Goal: Task Accomplishment & Management: Complete application form

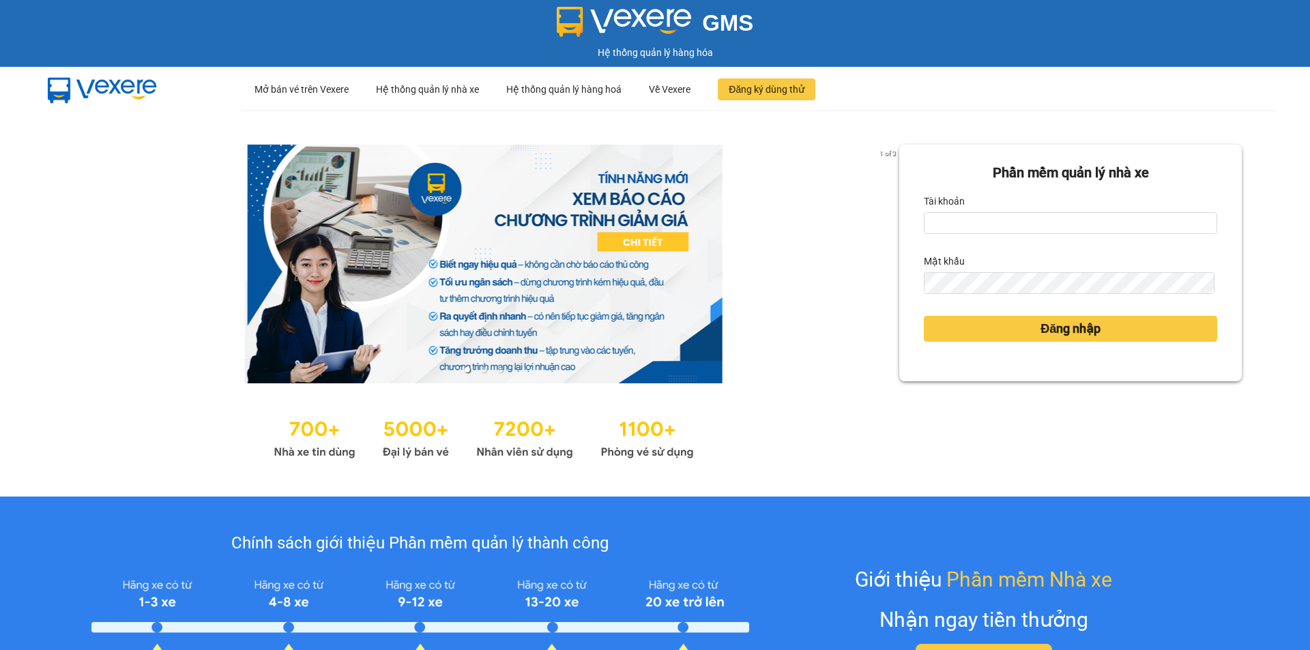
click at [946, 237] on form "Phần mềm quản lý nhà xe Tài khoản Mật khẩu Đăng nhập" at bounding box center [1070, 262] width 293 height 201
click at [947, 231] on input "Tài khoản" at bounding box center [1070, 223] width 293 height 22
click at [924, 316] on button "Đăng nhập" at bounding box center [1070, 329] width 293 height 26
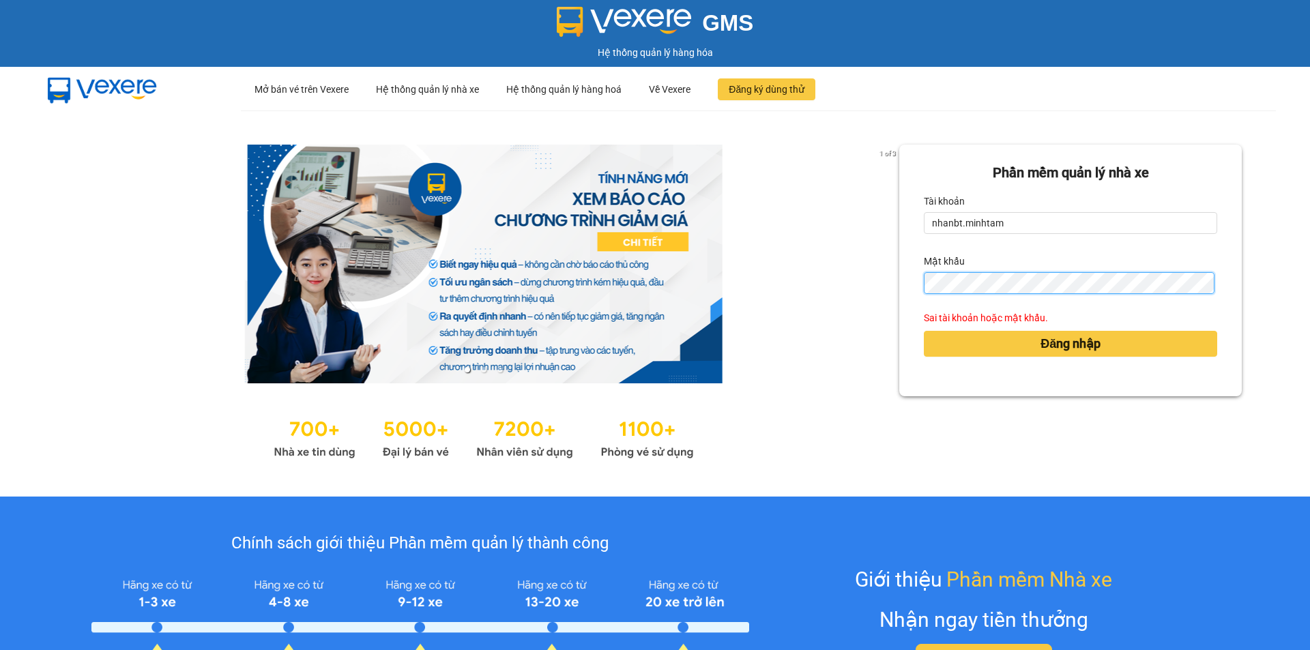
click at [924, 331] on button "Đăng nhập" at bounding box center [1070, 344] width 293 height 26
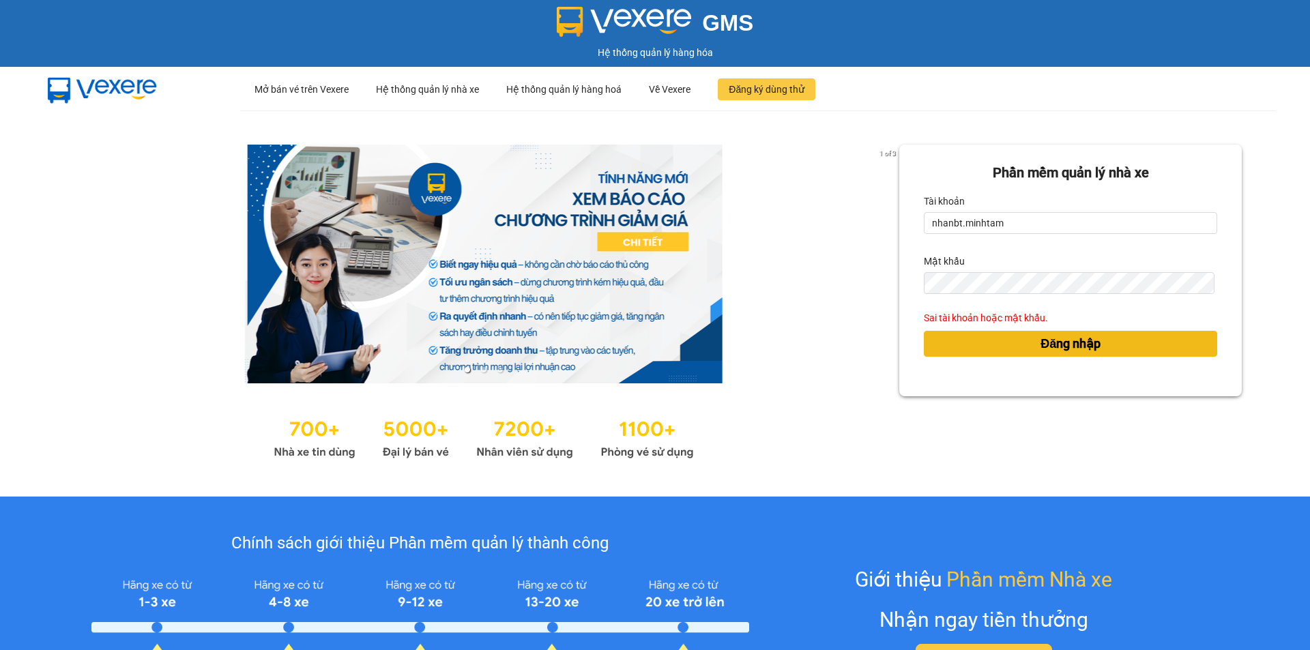
click at [1026, 338] on button "Đăng nhập" at bounding box center [1070, 344] width 293 height 26
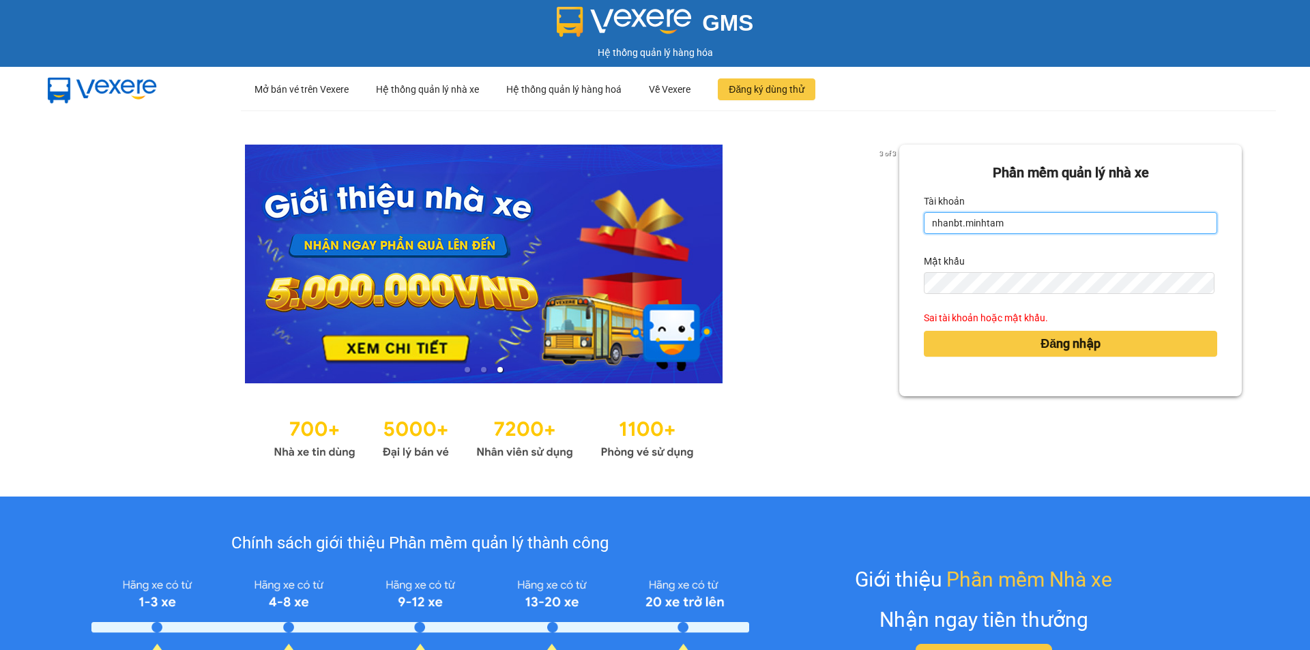
click at [1005, 228] on input "nhanbt.minhtam" at bounding box center [1070, 223] width 293 height 22
type input "n"
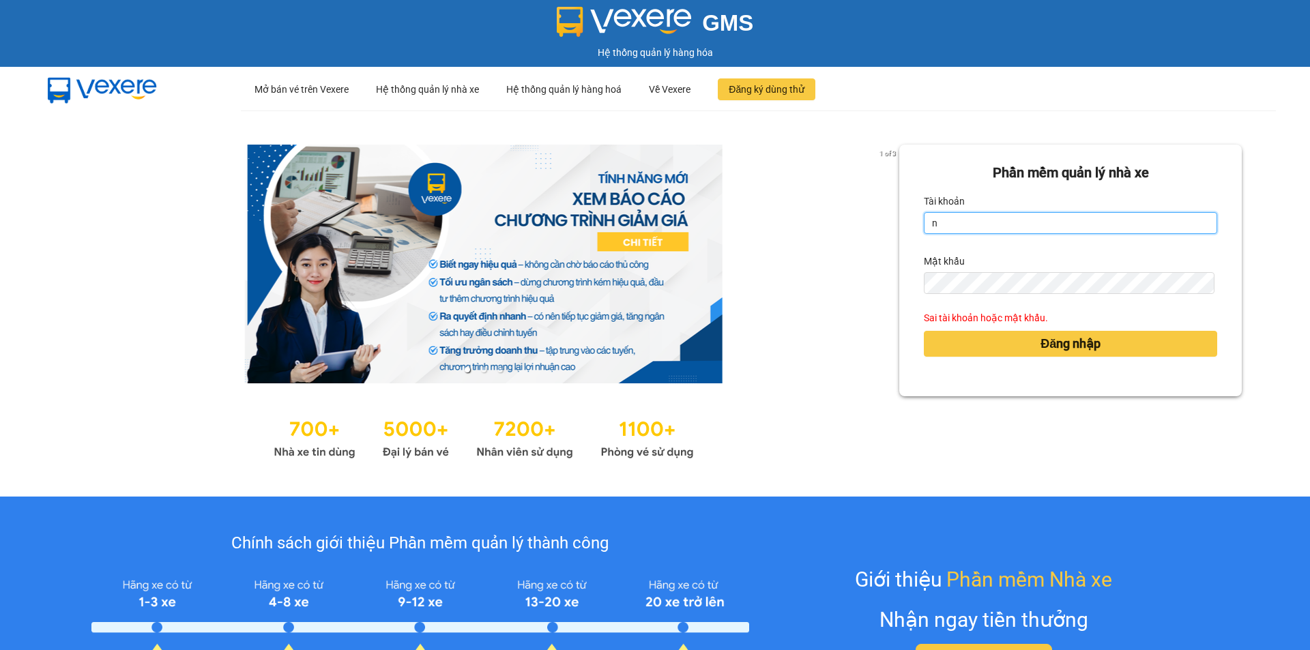
type input "nhuanbt.minhtam"
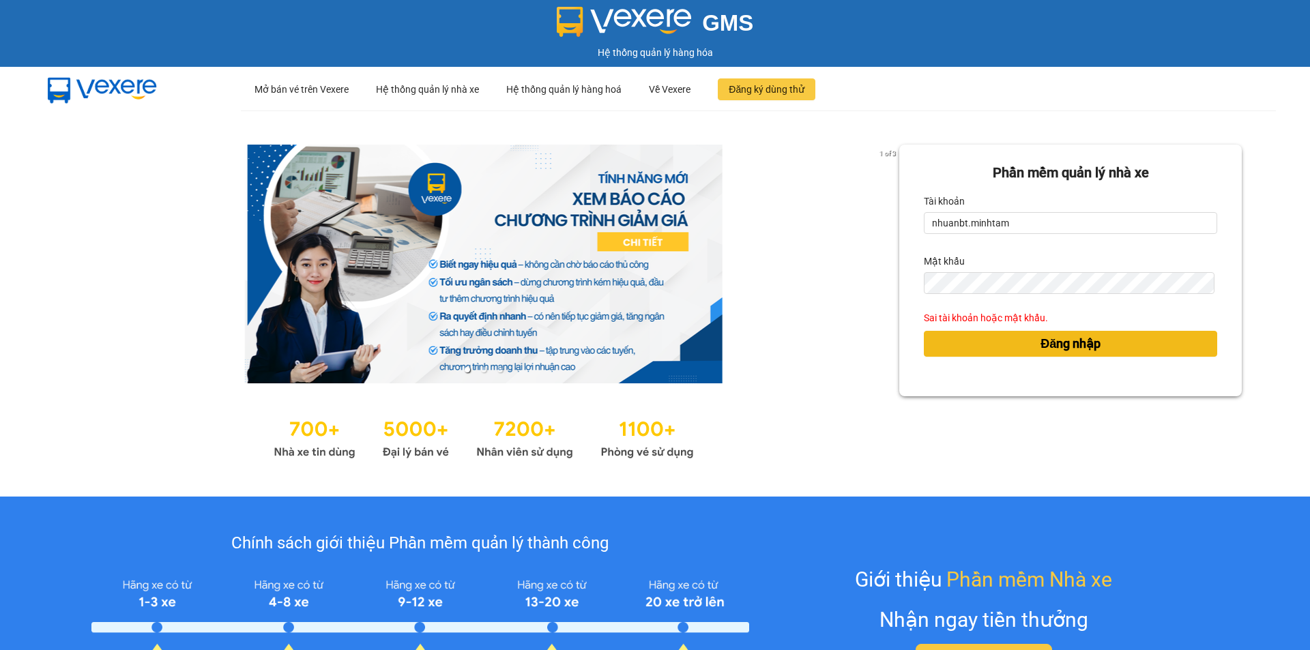
click at [1044, 344] on span "Đăng nhập" at bounding box center [1071, 343] width 60 height 19
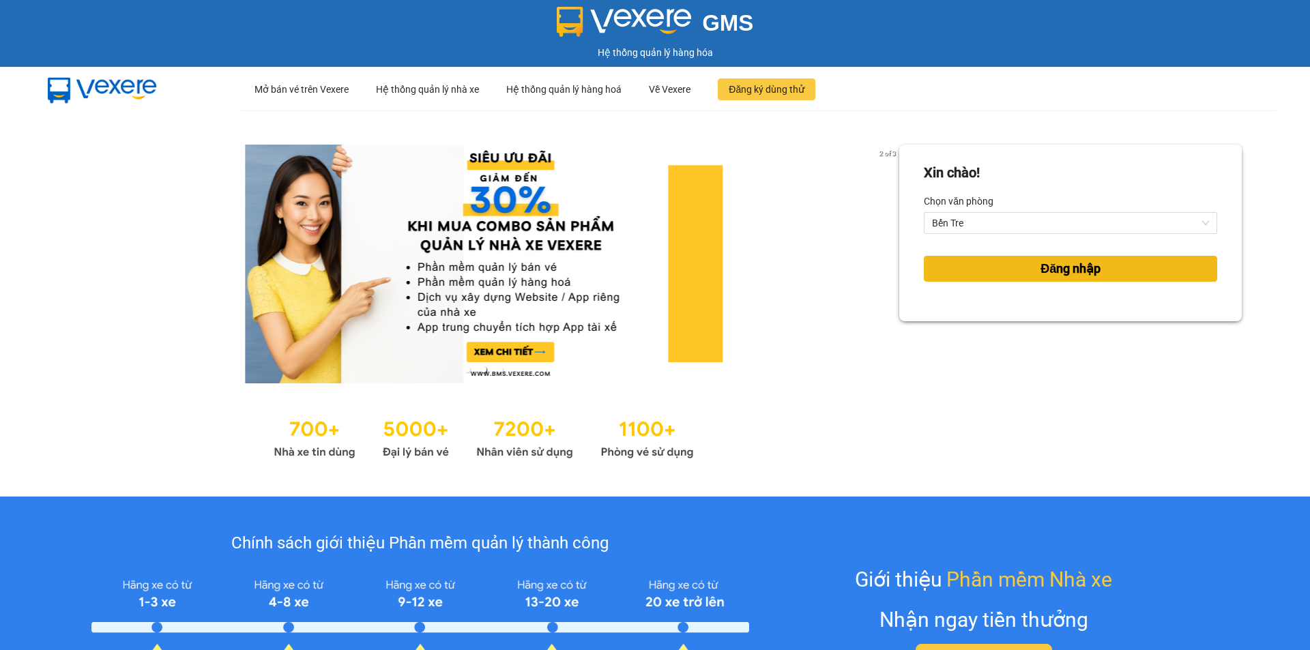
click at [995, 276] on button "Đăng nhập" at bounding box center [1070, 269] width 293 height 26
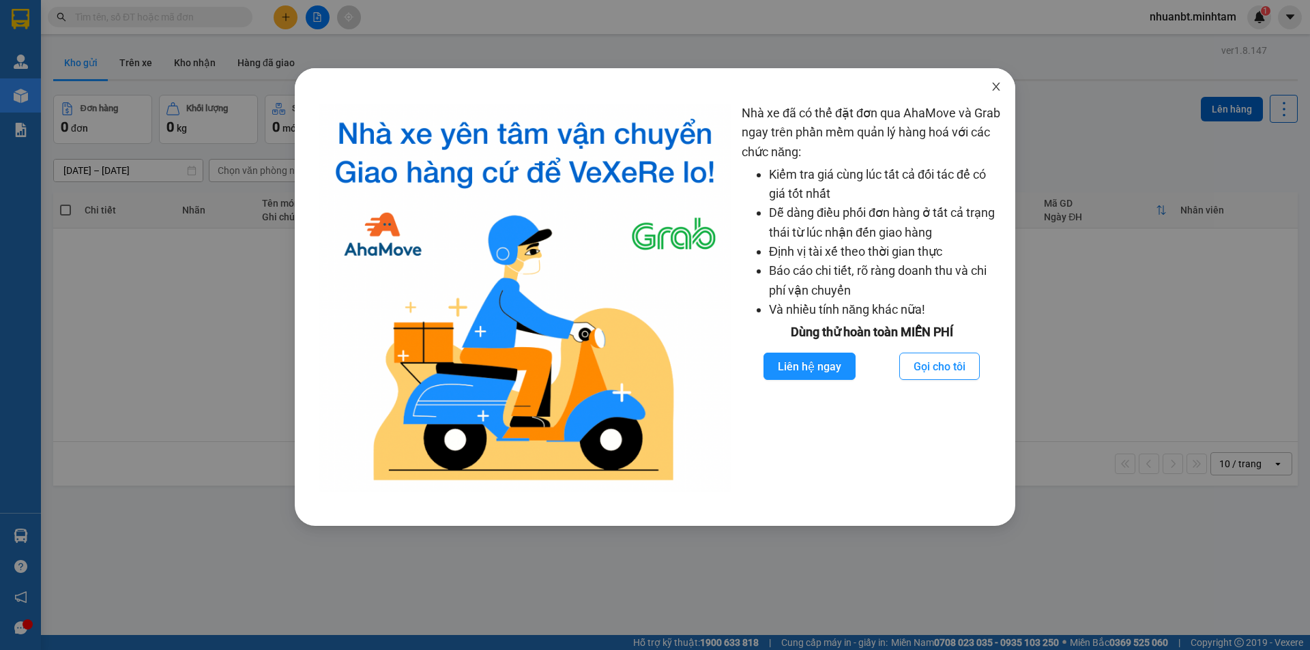
click at [1000, 76] on span "Close" at bounding box center [996, 87] width 38 height 38
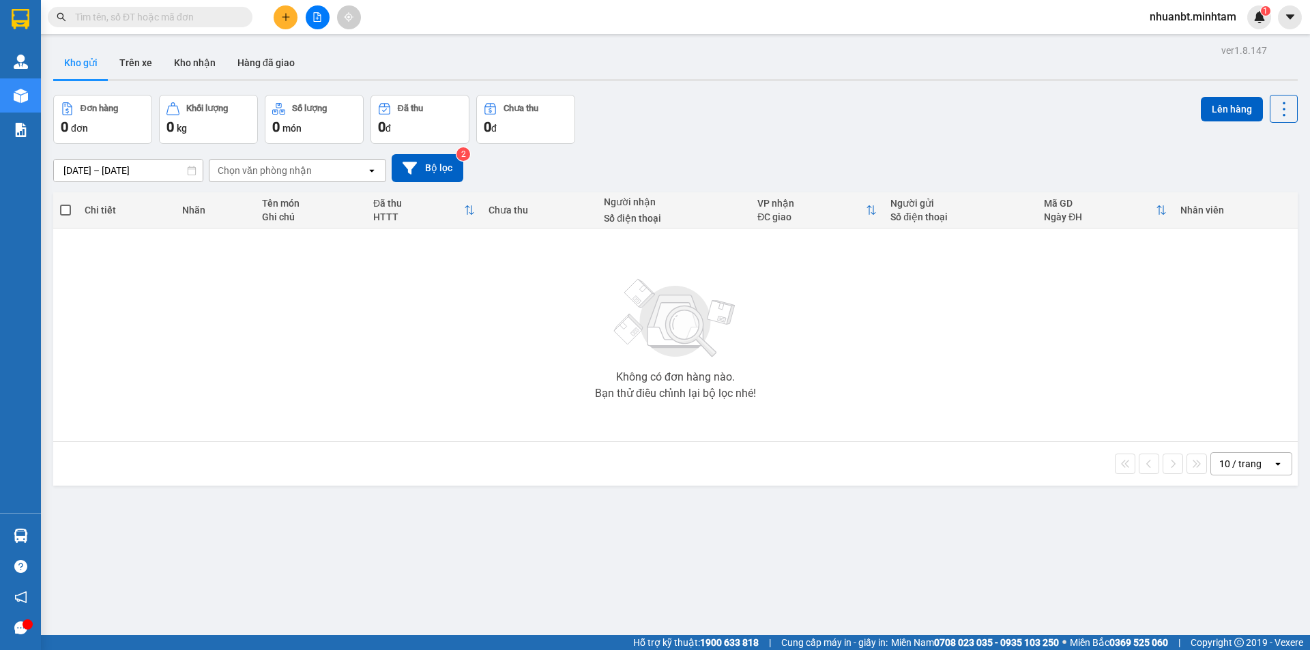
click at [287, 18] on icon "plus" at bounding box center [286, 17] width 10 height 10
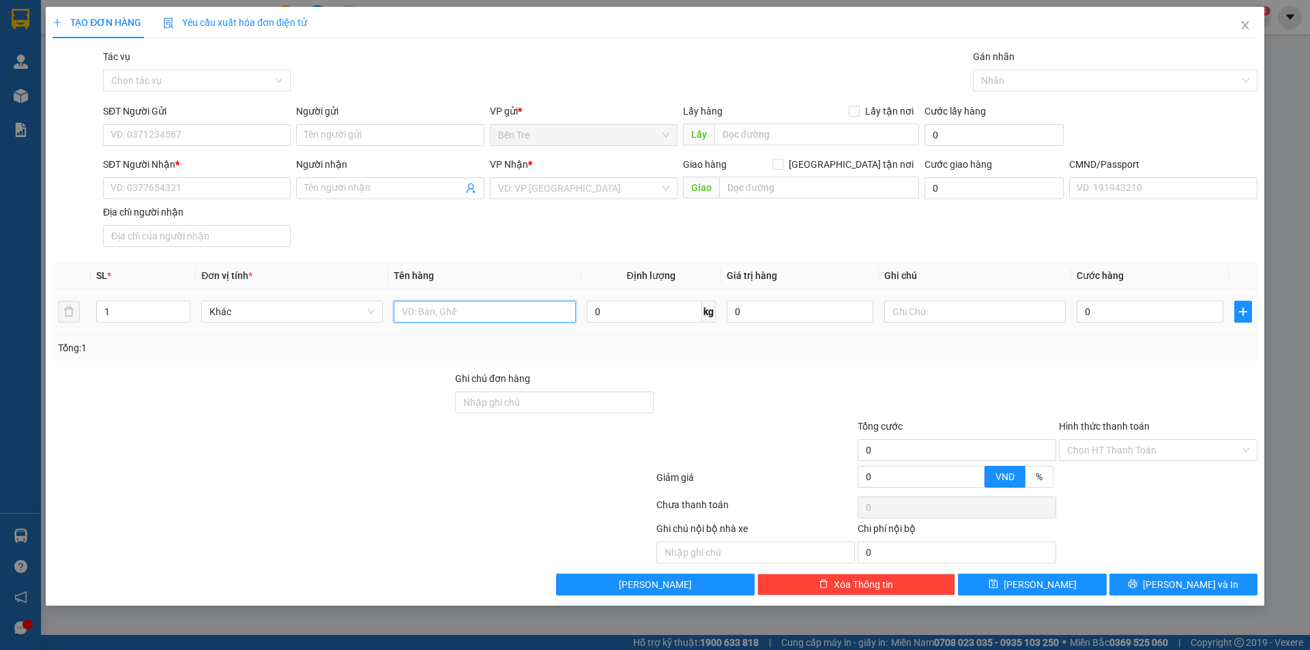
click at [465, 317] on input "text" at bounding box center [485, 312] width 182 height 22
type input "2 GB 12KG NP"
type input "2"
click at [182, 306] on icon "up" at bounding box center [183, 308] width 5 height 5
click at [133, 130] on input "SĐT Người Gửi" at bounding box center [197, 135] width 188 height 22
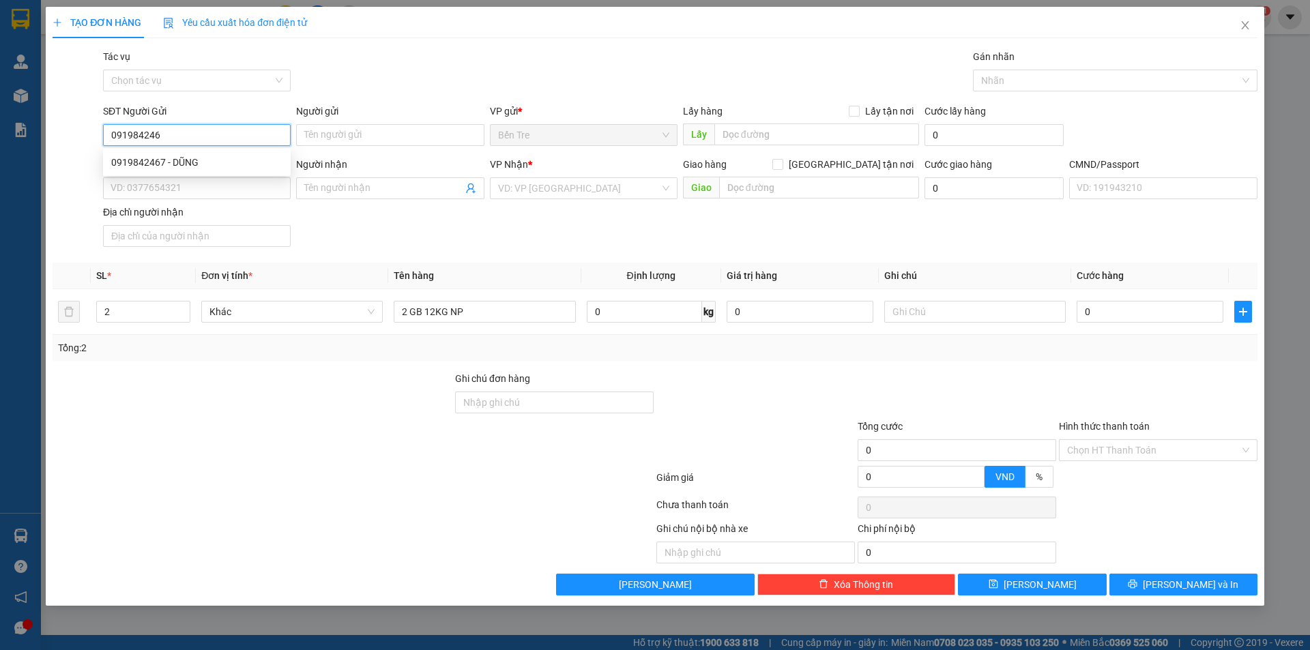
type input "0919842467"
click at [227, 165] on div "0919842467 - DŨNG" at bounding box center [196, 162] width 171 height 15
type input "DŨNG"
type input "0935680835"
type input "HƯƠNG"
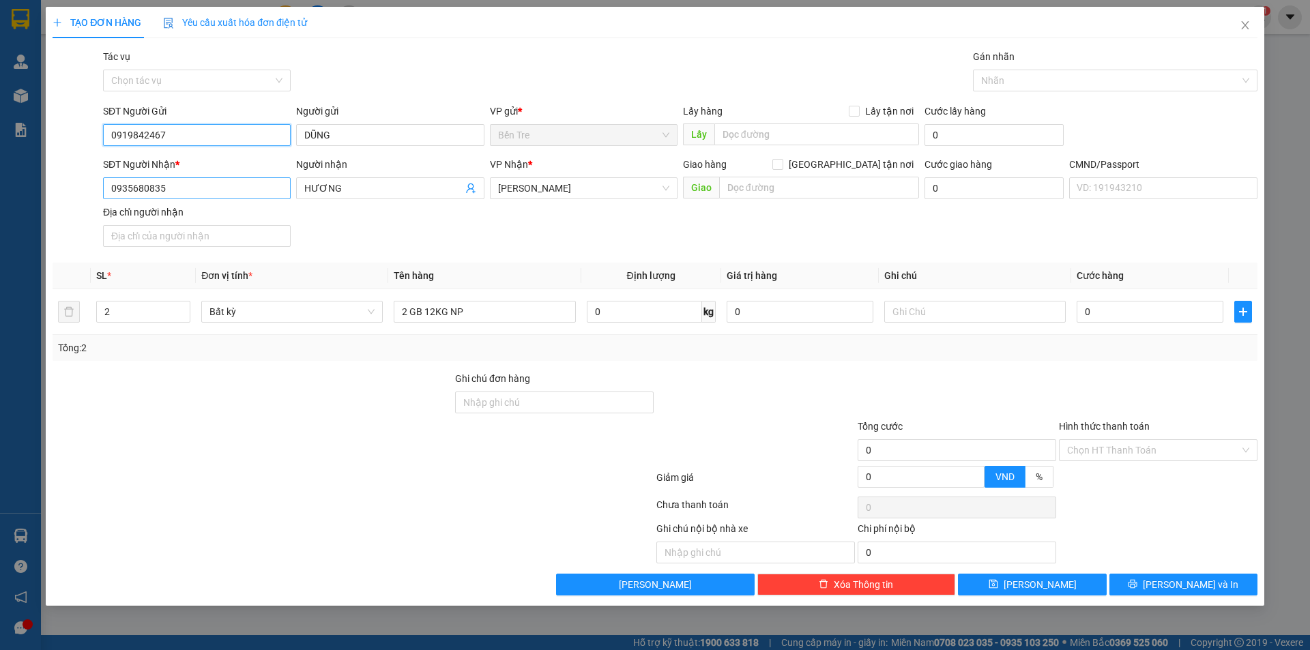
type input "0919842467"
click at [167, 190] on input "0935680835" at bounding box center [197, 188] width 188 height 22
type input "0908354739"
click at [379, 190] on input "HƯƠNG" at bounding box center [383, 188] width 158 height 15
type input "H"
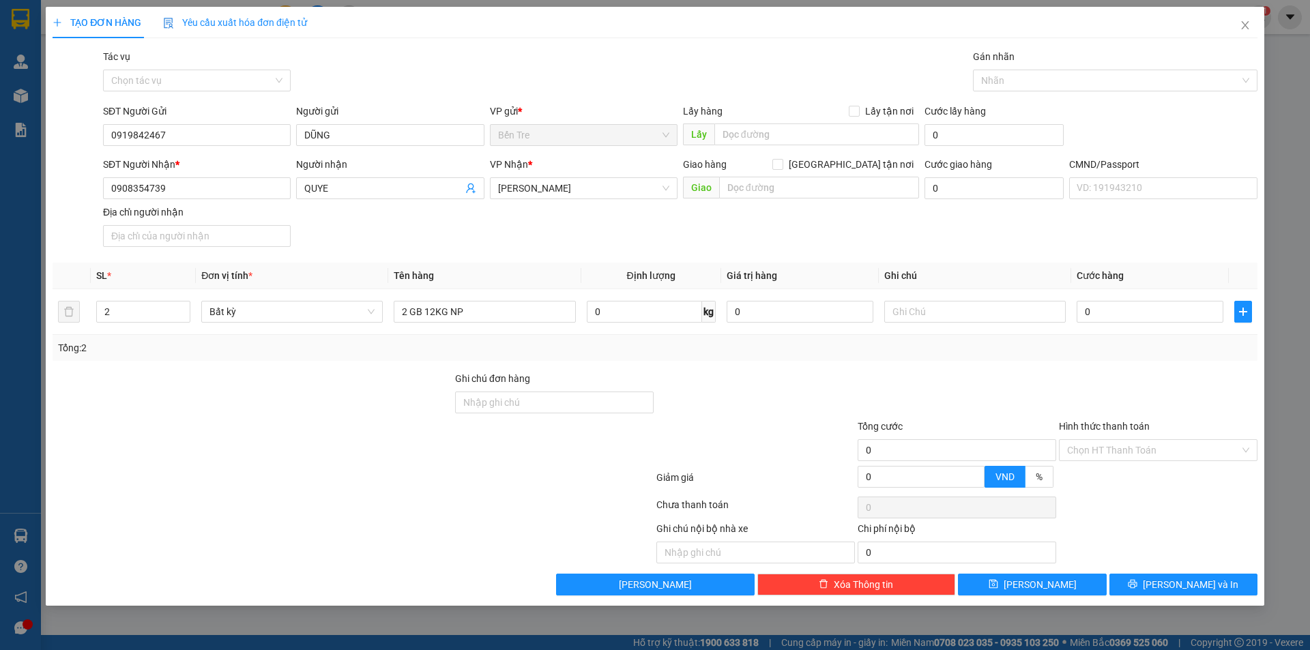
click at [1299, 541] on div "TẠO ĐƠN HÀNG Yêu cầu xuất hóa đơn điện tử Transit Pickup Surcharge Ids Transit …" at bounding box center [655, 325] width 1310 height 650
click at [347, 192] on input "QUYE" at bounding box center [383, 188] width 158 height 15
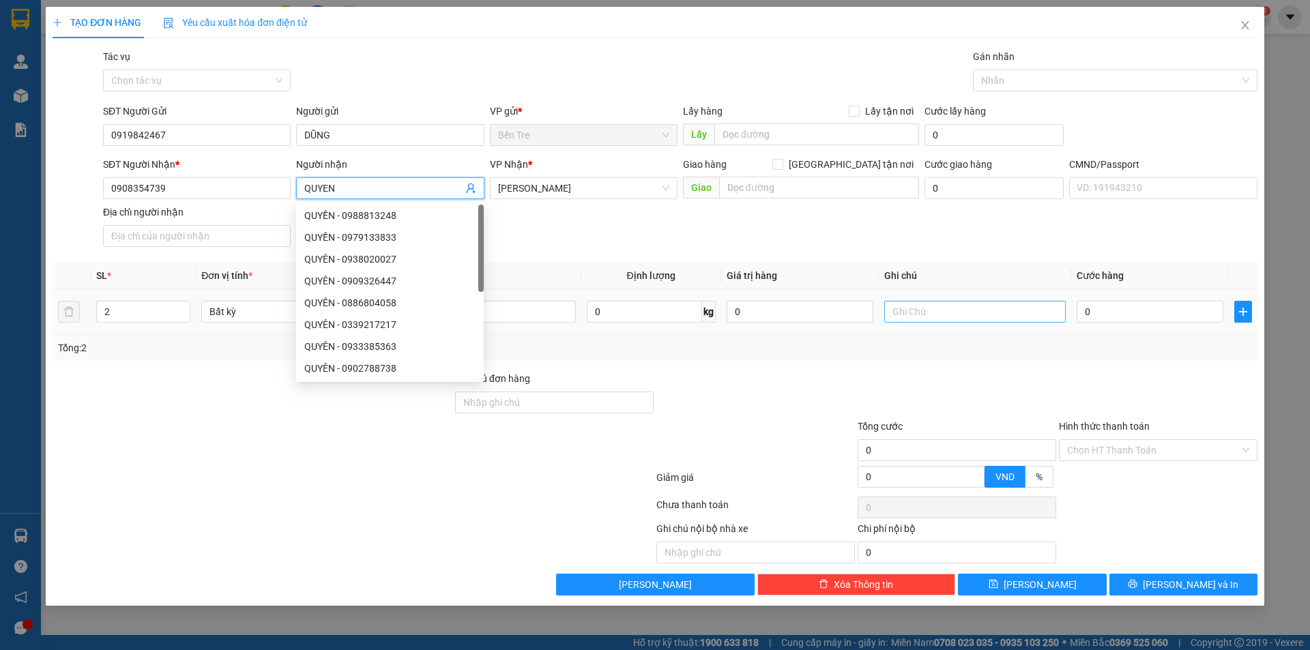
type input "QUYEN"
click at [936, 315] on input "text" at bounding box center [975, 312] width 182 height 22
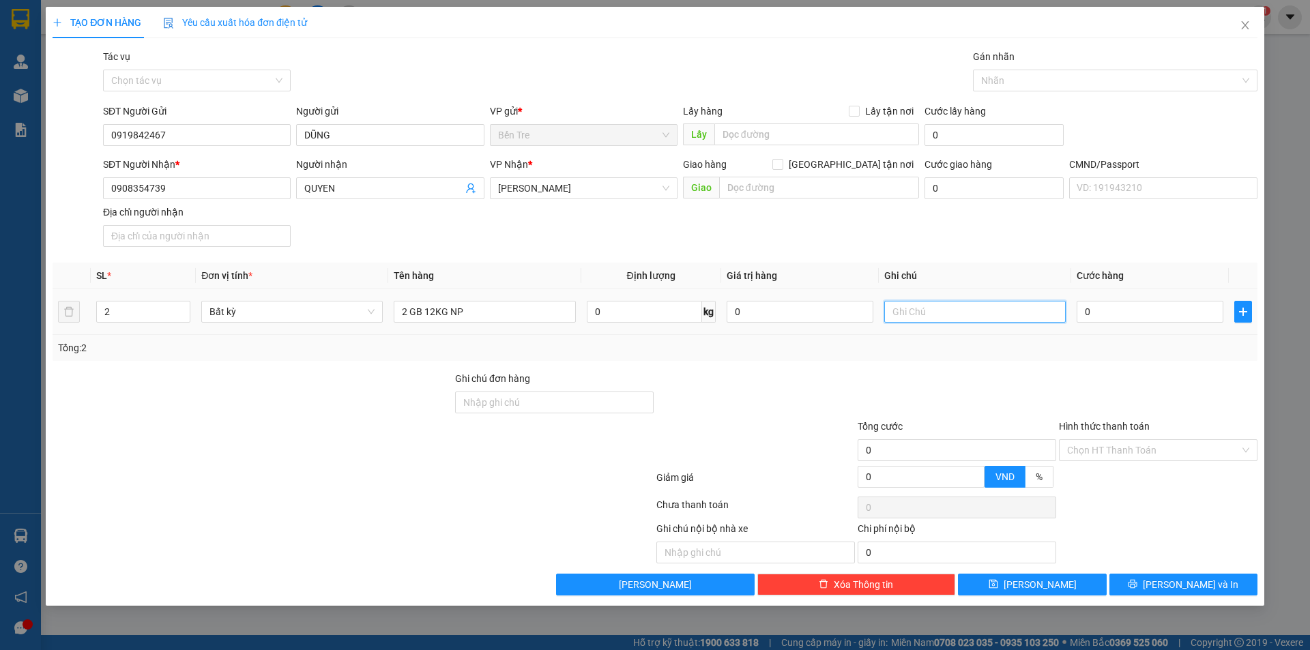
click at [936, 315] on input "text" at bounding box center [975, 312] width 182 height 22
type input "9H NHUAN"
click at [1130, 319] on input "0" at bounding box center [1150, 312] width 147 height 22
type input "6"
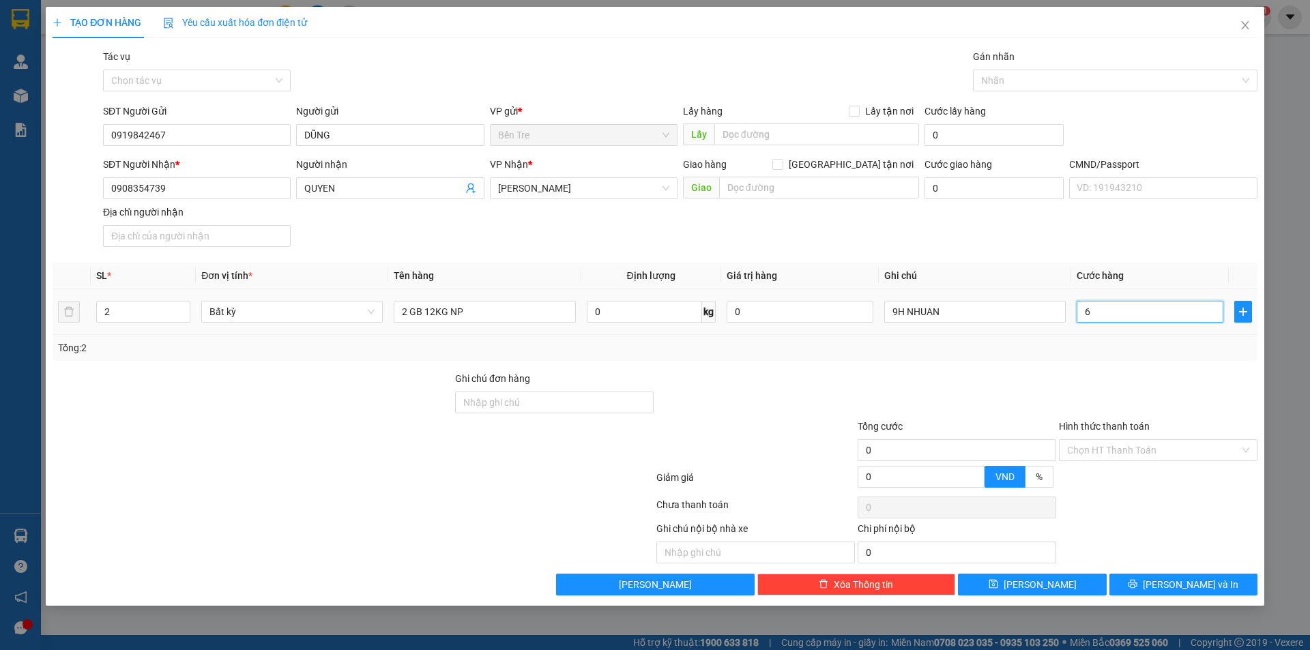
type input "6"
type input "60"
type input "60.000"
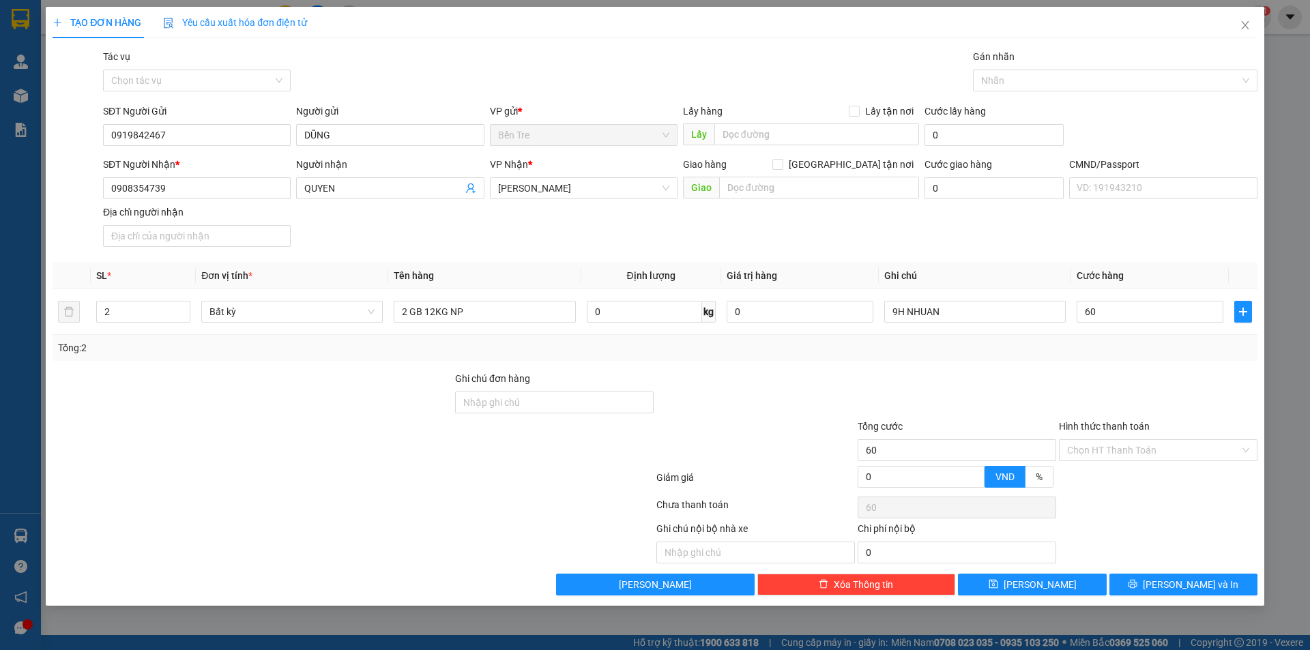
type input "60.000"
click at [1174, 370] on div "Transit Pickup Surcharge Ids Transit Deliver Surcharge Ids Transit Deliver Surc…" at bounding box center [655, 322] width 1205 height 547
click at [1168, 583] on button "[PERSON_NAME] và In" at bounding box center [1184, 585] width 148 height 22
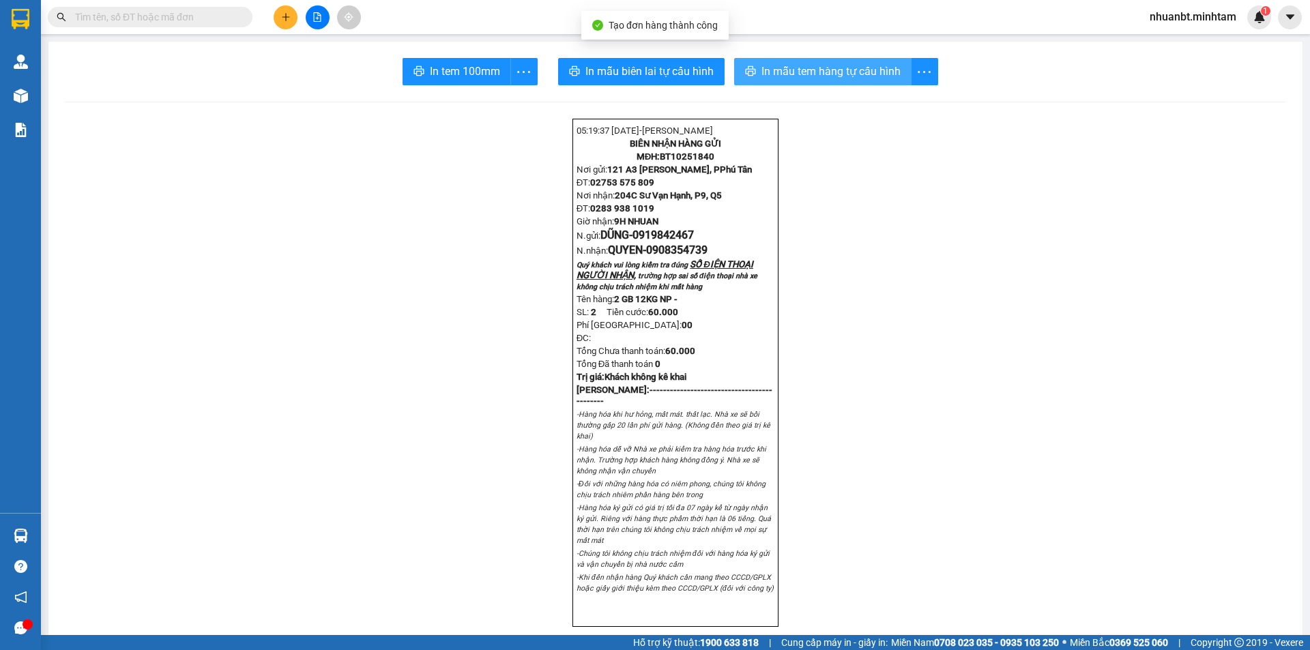
click at [757, 59] on button "In mẫu tem hàng tự cấu hình" at bounding box center [822, 71] width 177 height 27
click at [762, 71] on span "In mẫu tem hàng tự cấu hình" at bounding box center [831, 71] width 139 height 17
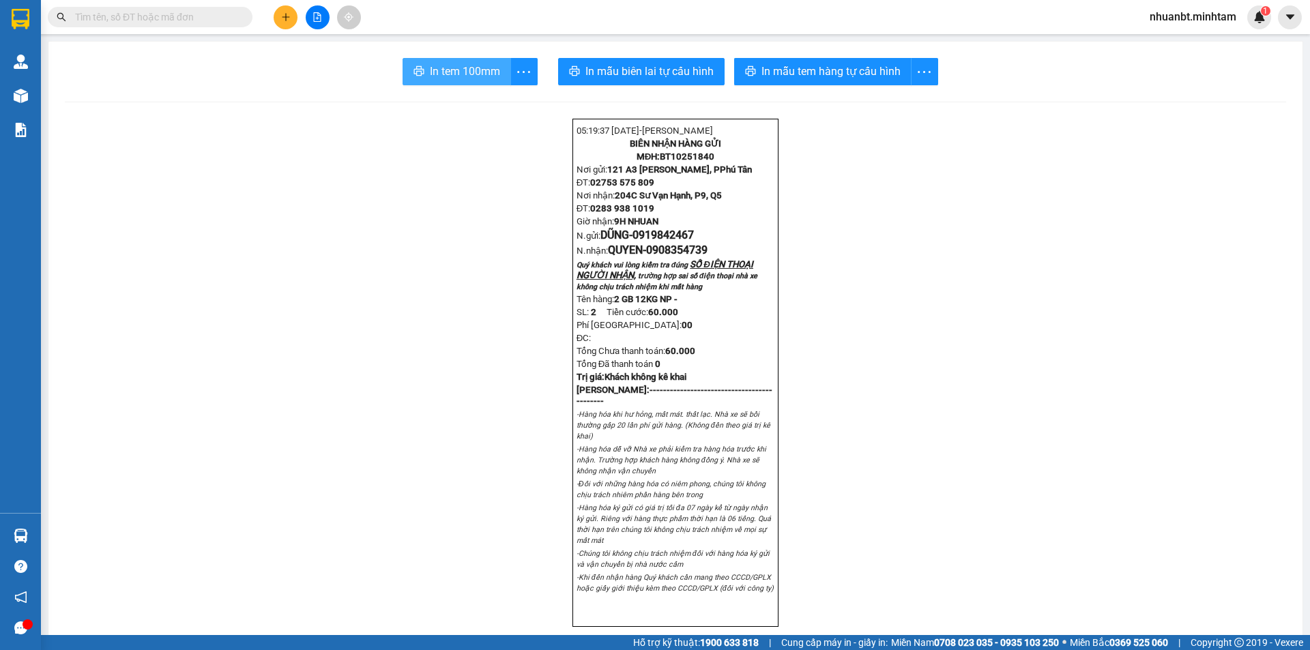
click at [450, 74] on span "In tem 100mm" at bounding box center [465, 71] width 70 height 17
click at [285, 15] on icon "plus" at bounding box center [286, 17] width 10 height 10
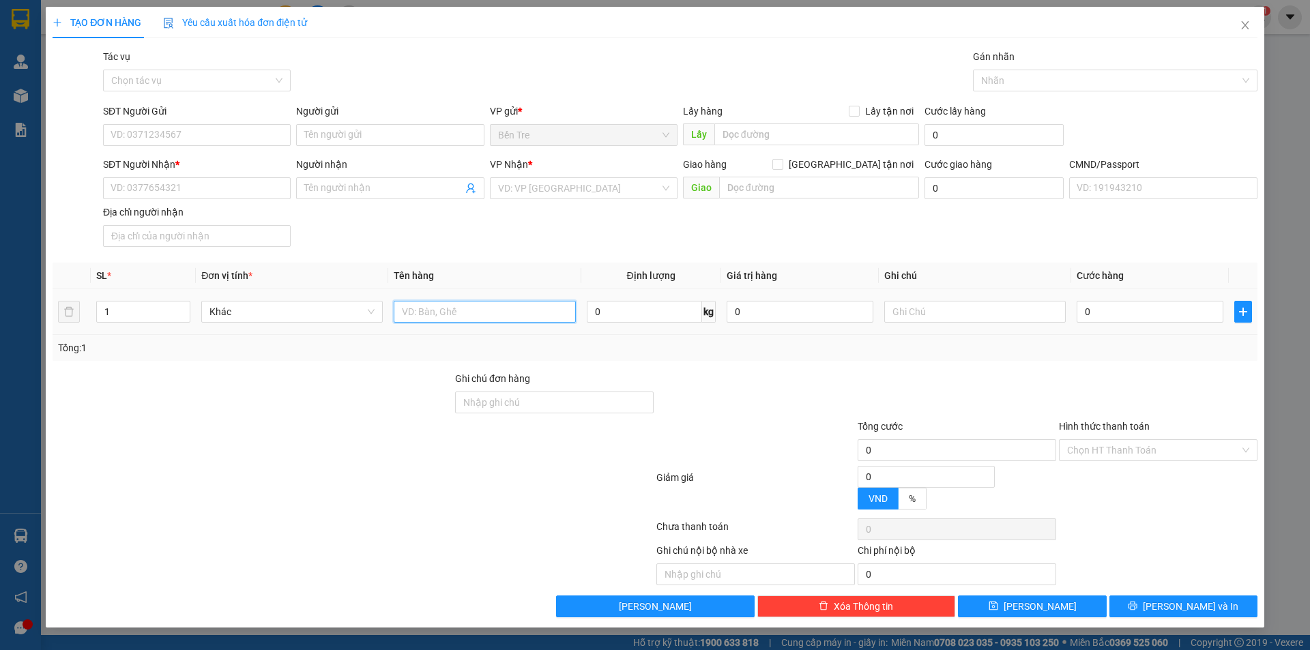
click at [447, 304] on input "text" at bounding box center [485, 312] width 182 height 22
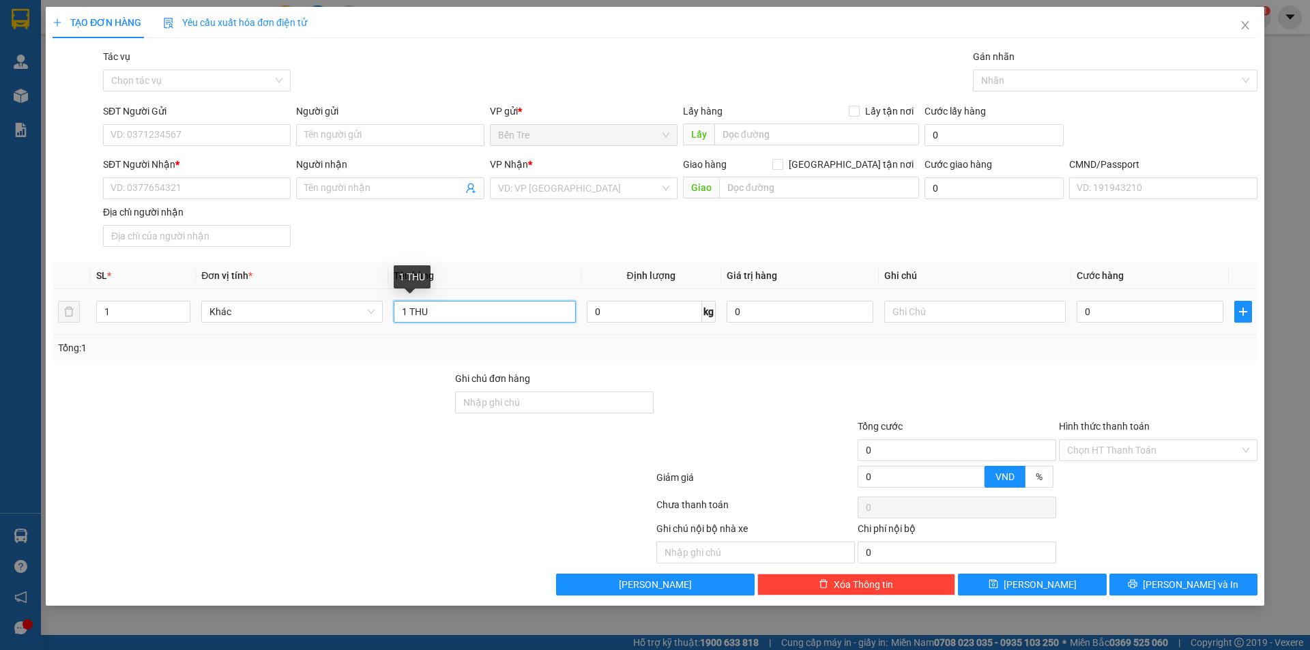
click at [457, 318] on input "1 THU" at bounding box center [485, 312] width 182 height 22
type input "1 THÙNG 7KG NP"
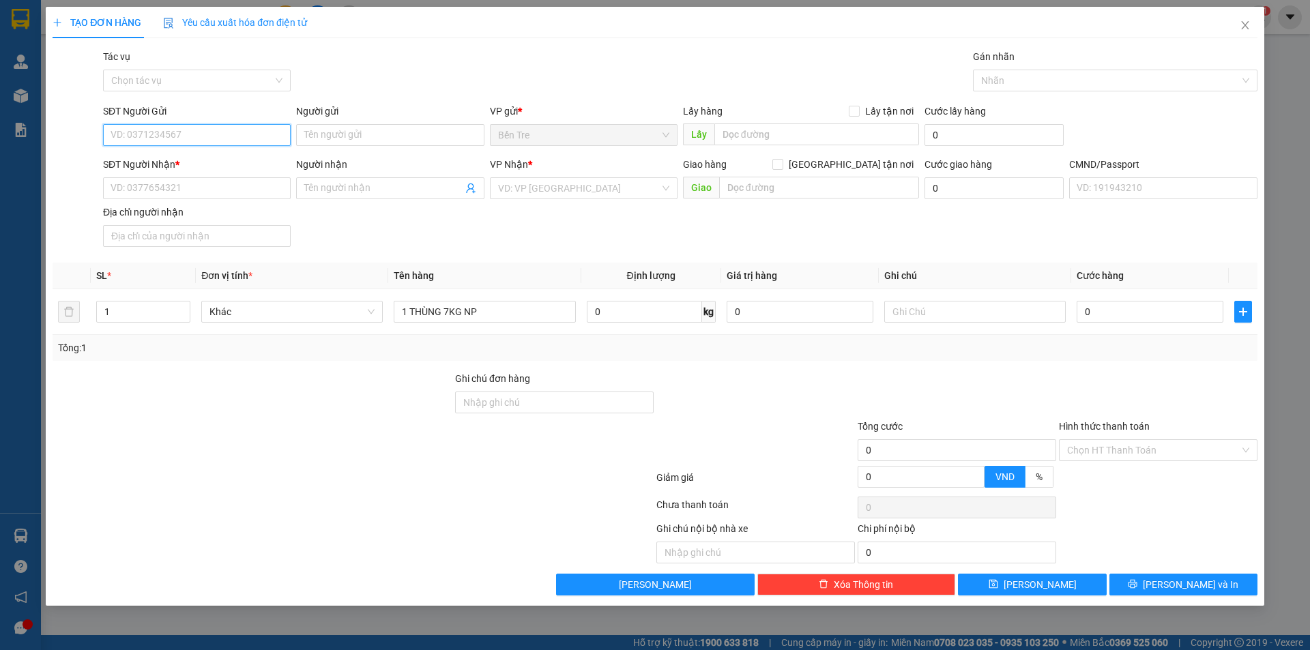
click at [152, 128] on input "SĐT Người Gửi" at bounding box center [197, 135] width 188 height 22
click at [186, 164] on div "0329663898 - MS THE" at bounding box center [196, 162] width 171 height 15
type input "0329663898"
type input "MS THE"
type input "0908566008"
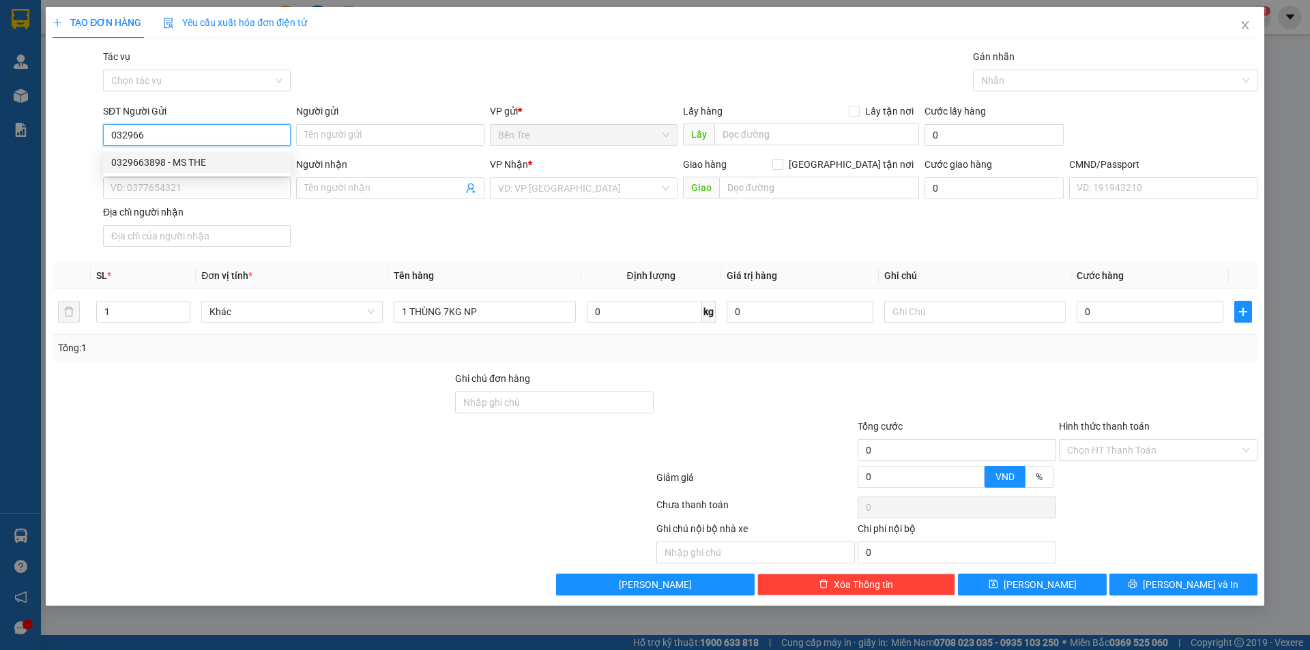
type input "HIẾU"
type input "0329663898"
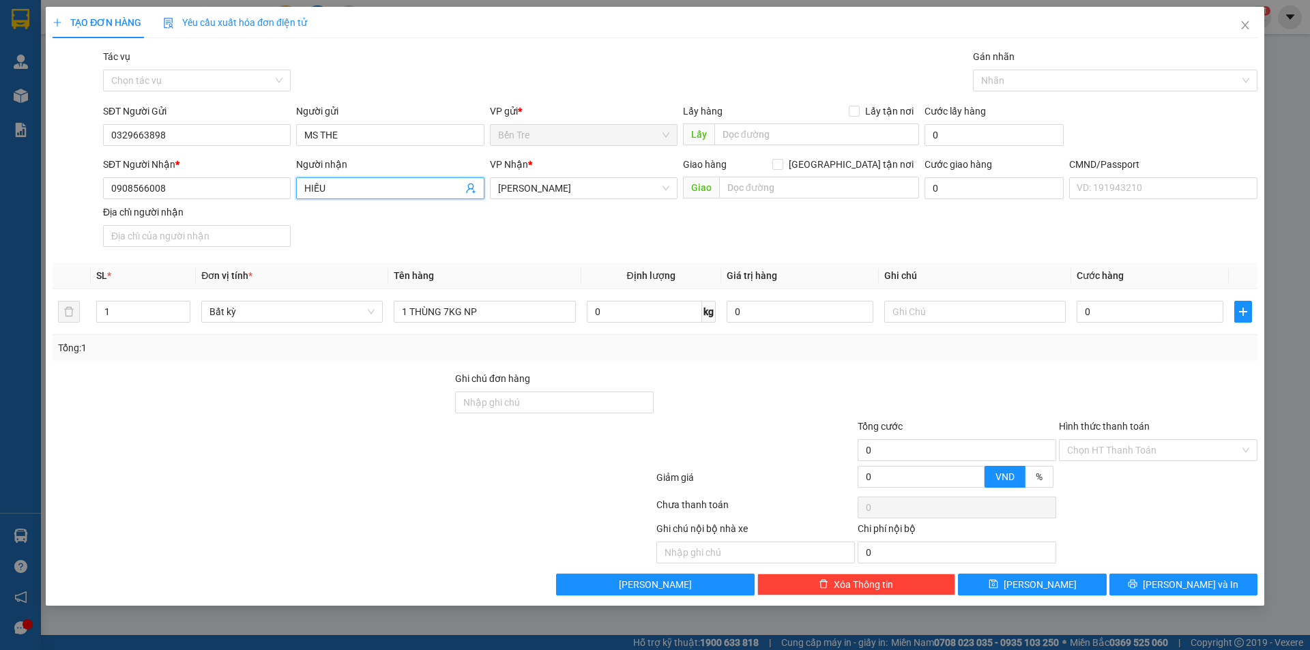
click at [472, 192] on icon "user-add" at bounding box center [470, 188] width 11 height 11
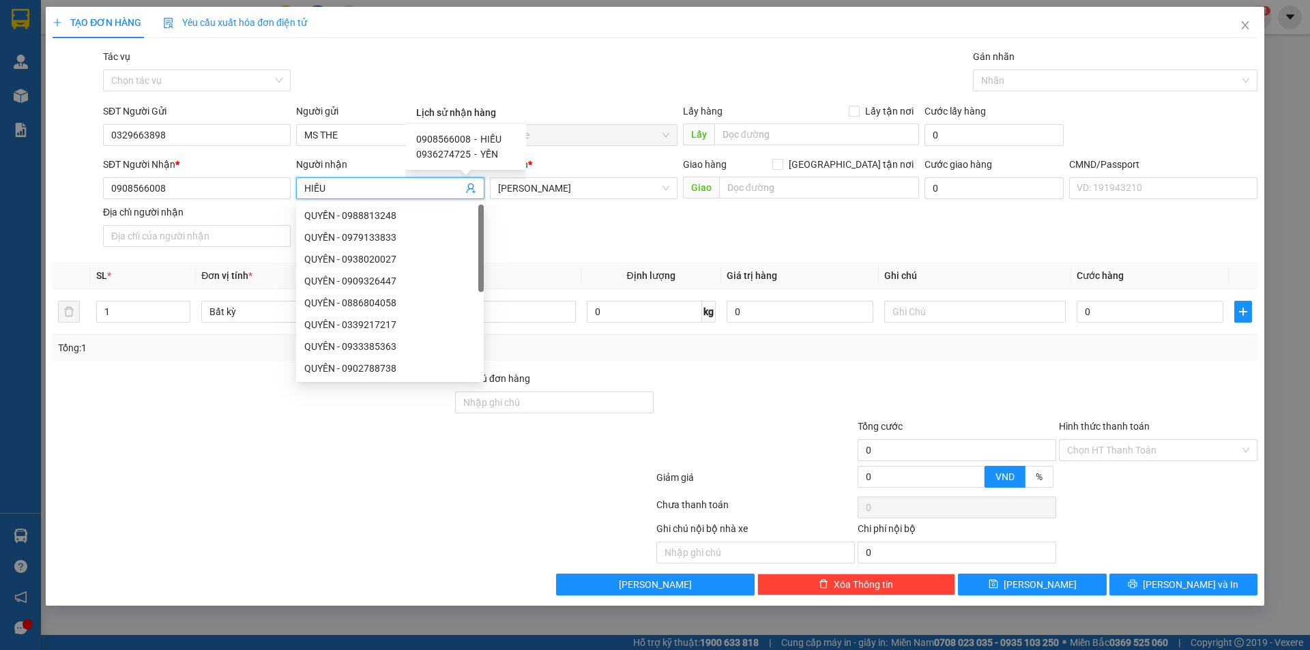
click at [448, 154] on span "0936274725" at bounding box center [443, 154] width 55 height 11
type input "0936274725"
type input "YẾN"
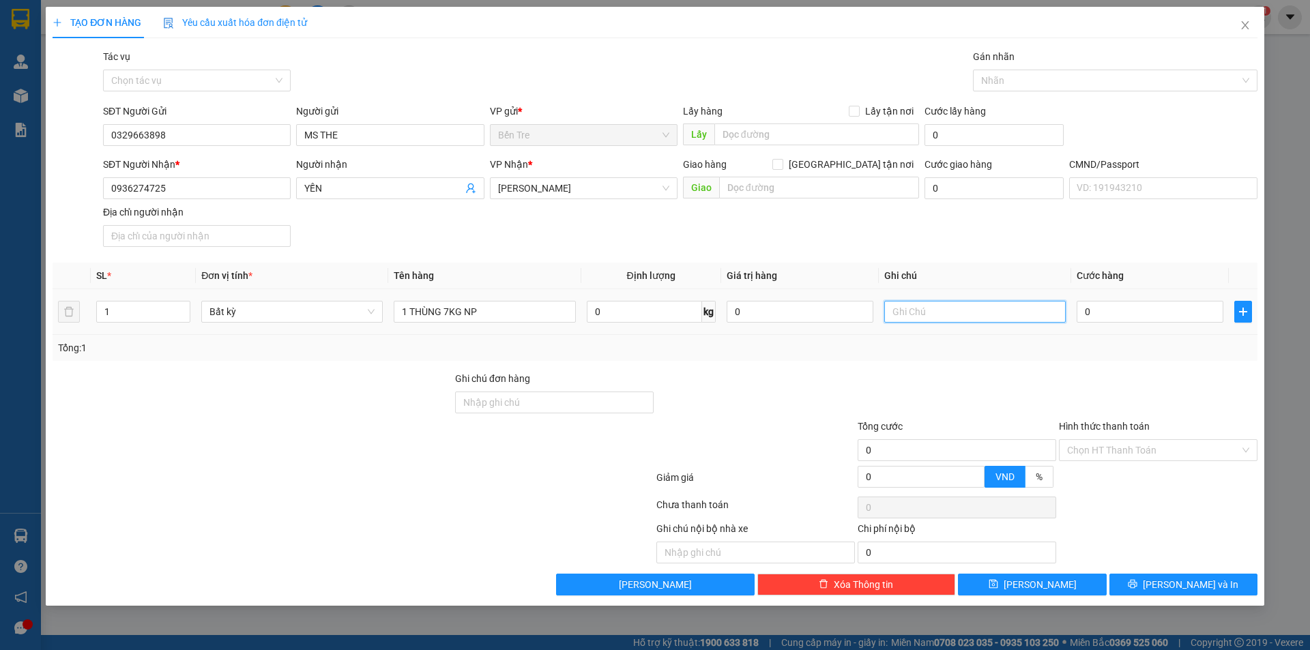
click at [972, 310] on input "text" at bounding box center [975, 312] width 182 height 22
type input "10H NHUẬN"
click at [1136, 311] on input "0" at bounding box center [1150, 312] width 147 height 22
type input "2"
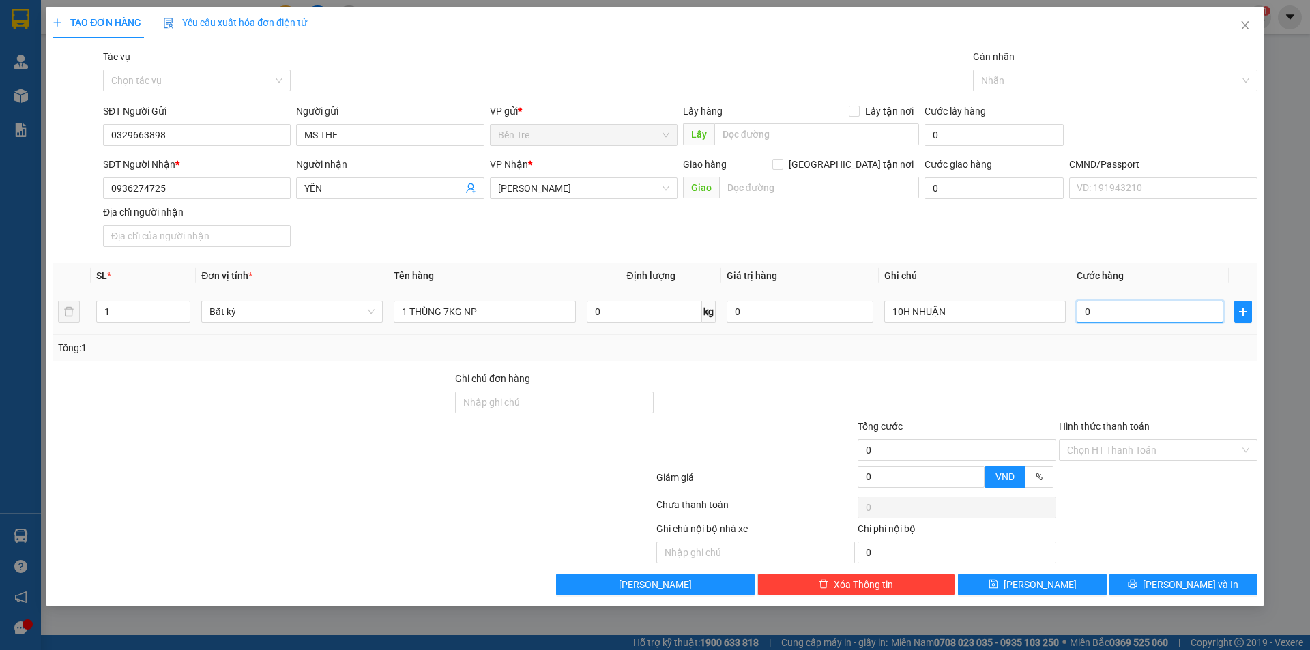
type input "2"
type input "25"
type input "25.000"
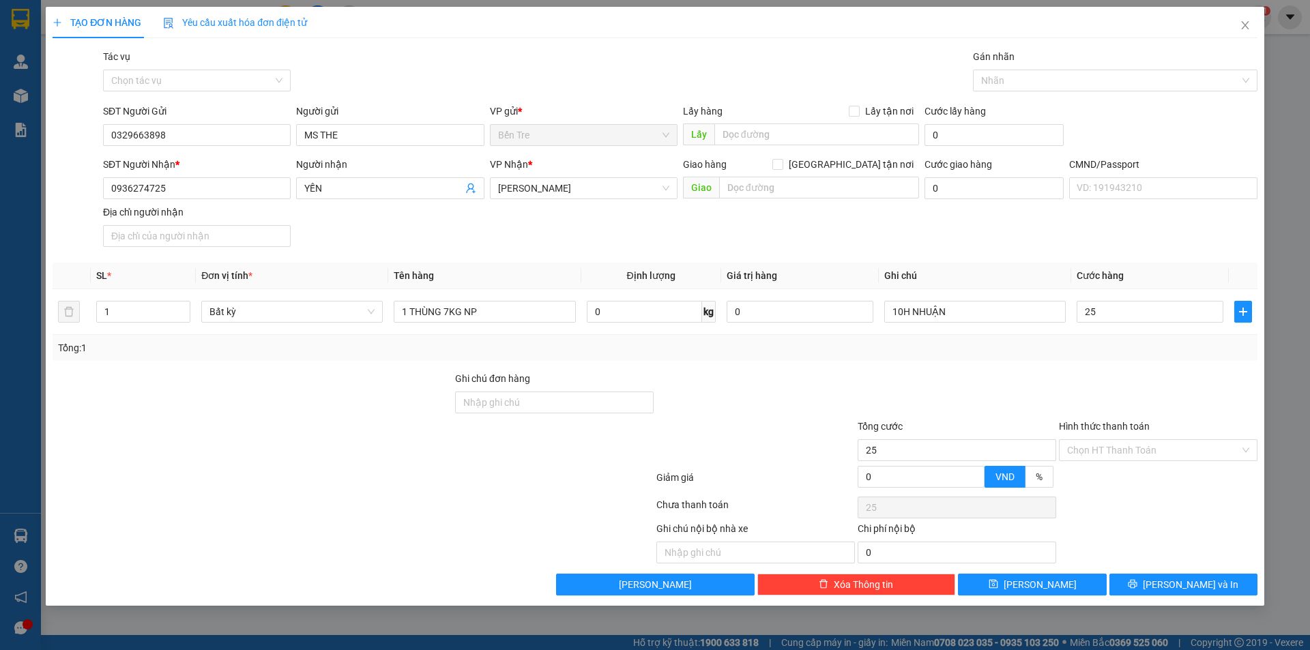
type input "25.000"
click at [846, 243] on div "SĐT Người Nhận * 0936274725 Người nhận YẾN VP Nhận * Hồ Chí Minh Giao hàng Giao…" at bounding box center [680, 205] width 1160 height 96
click at [1134, 444] on input "Hình thức thanh toán" at bounding box center [1153, 450] width 173 height 20
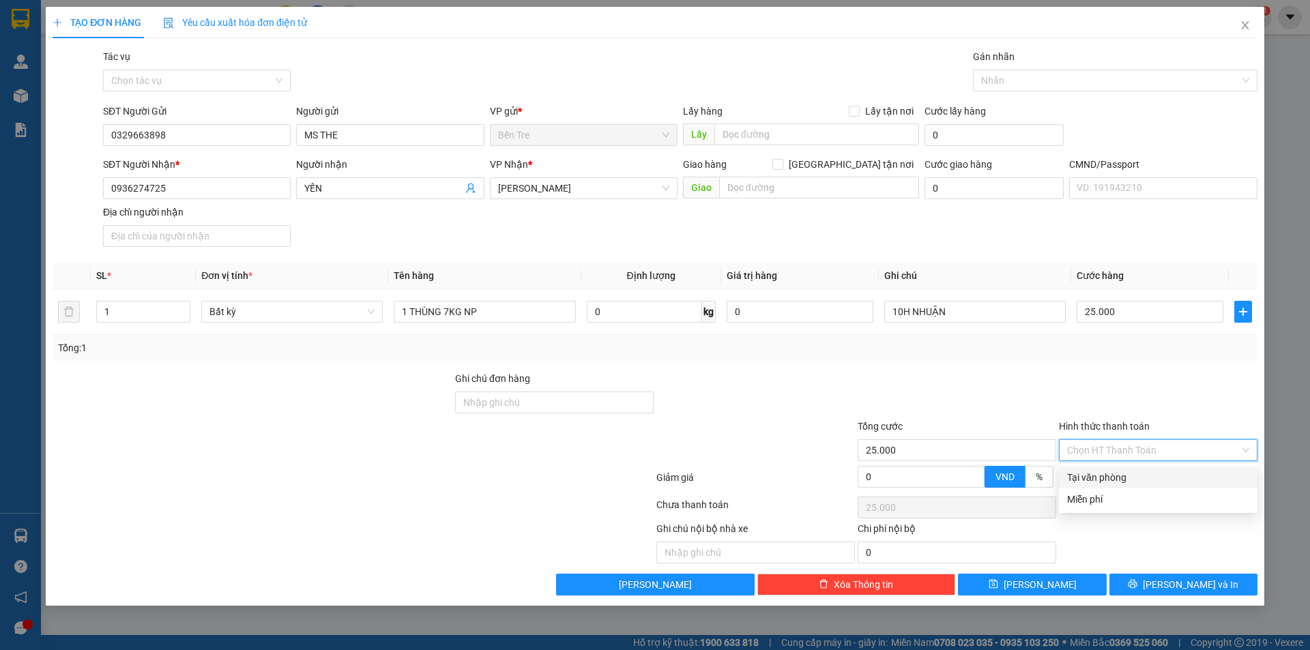
click at [1113, 478] on div "Tại văn phòng" at bounding box center [1158, 477] width 182 height 15
type input "0"
click at [1180, 581] on span "[PERSON_NAME] và In" at bounding box center [1191, 584] width 96 height 15
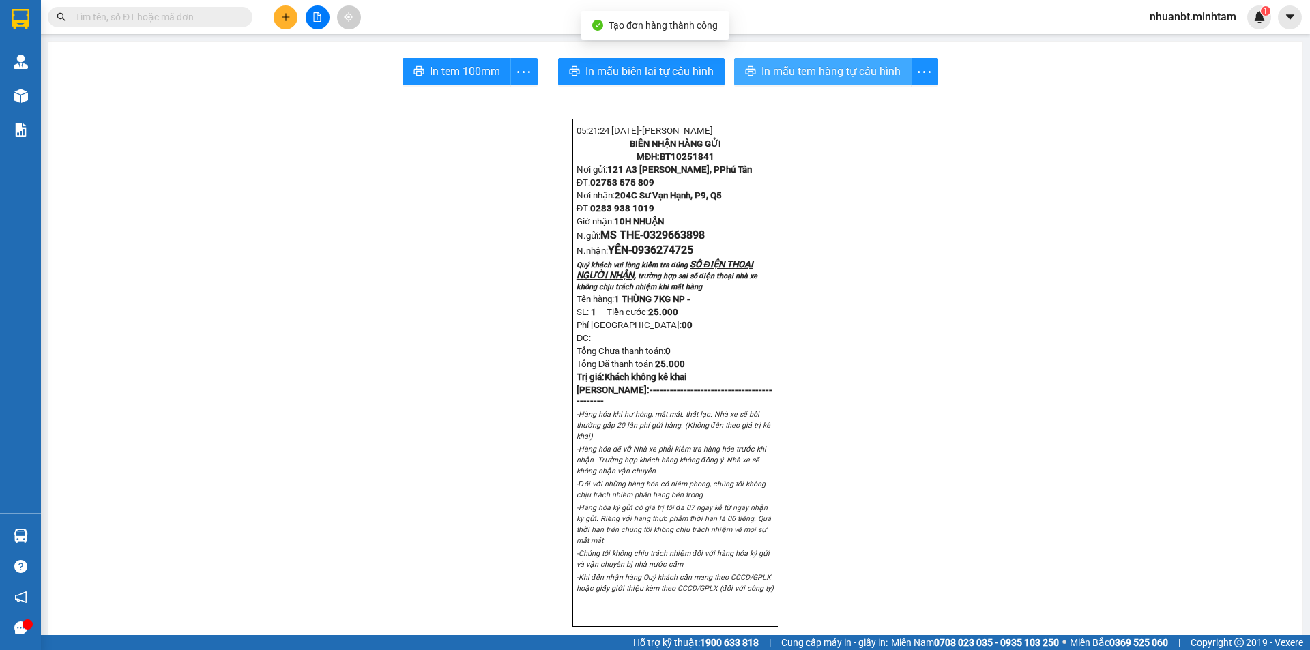
click at [798, 72] on span "In mẫu tem hàng tự cấu hình" at bounding box center [831, 71] width 139 height 17
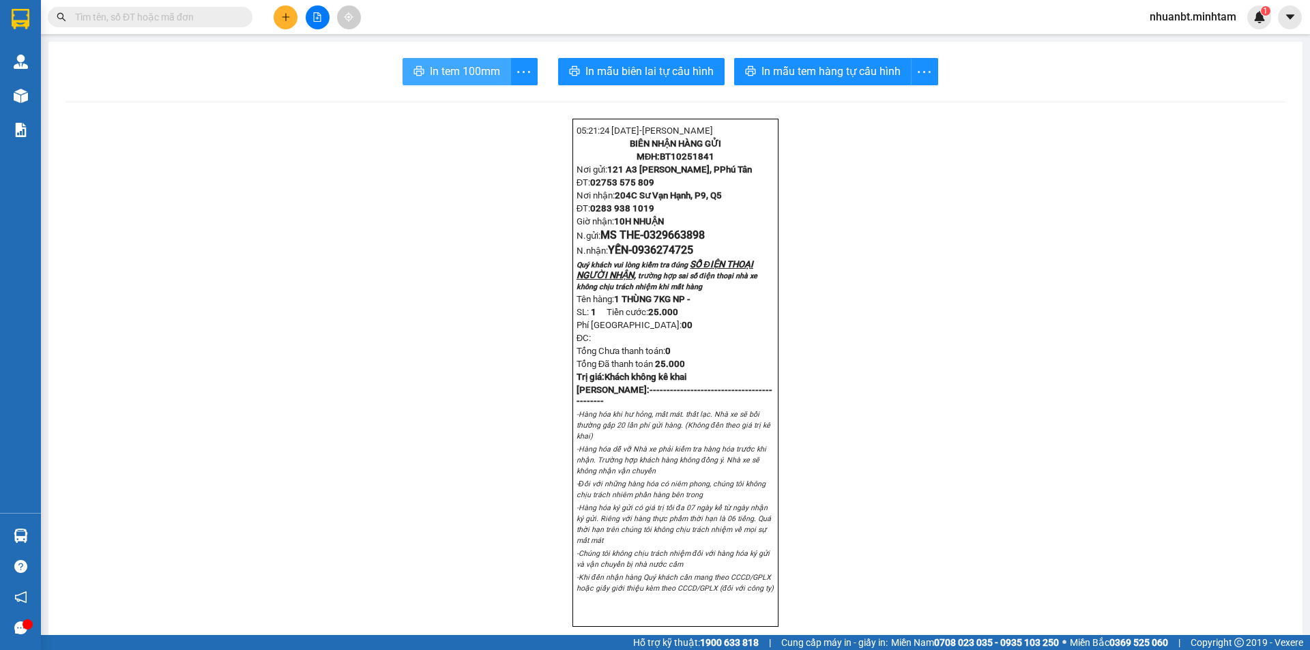
click at [414, 74] on icon "printer" at bounding box center [419, 71] width 11 height 11
click at [184, 13] on input "text" at bounding box center [155, 17] width 161 height 15
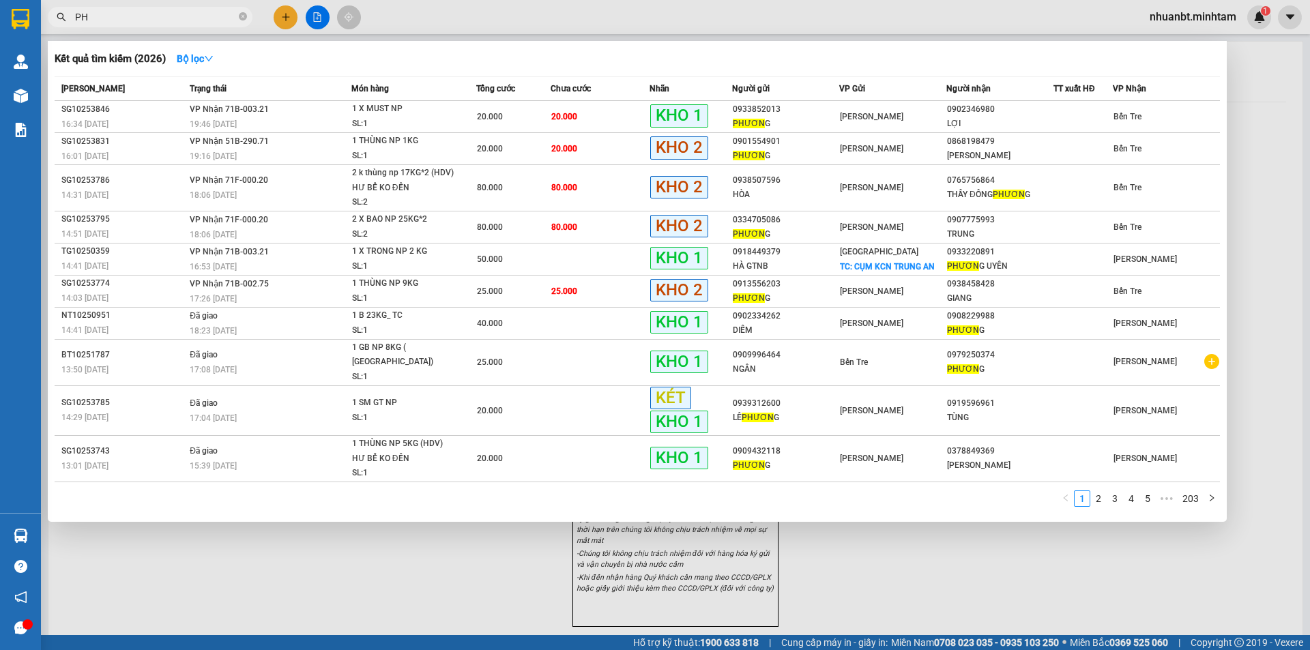
type input "P"
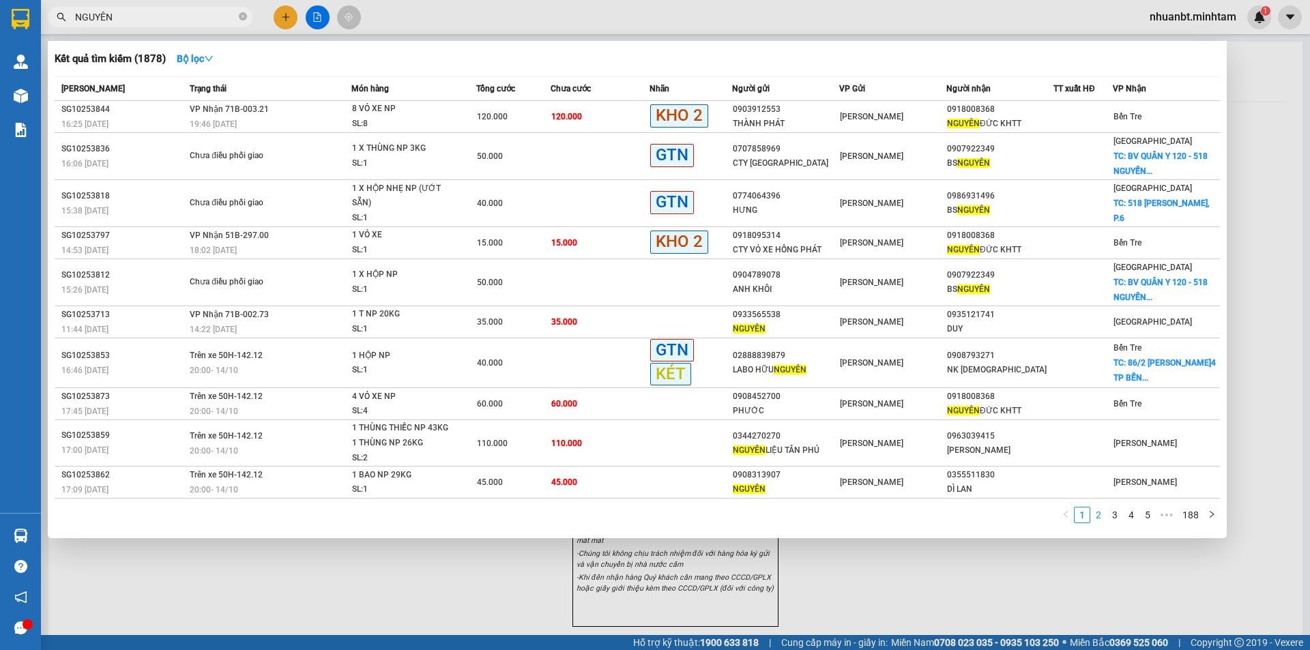
type input "NGUYÊN"
click at [1100, 517] on link "2" at bounding box center [1098, 515] width 15 height 15
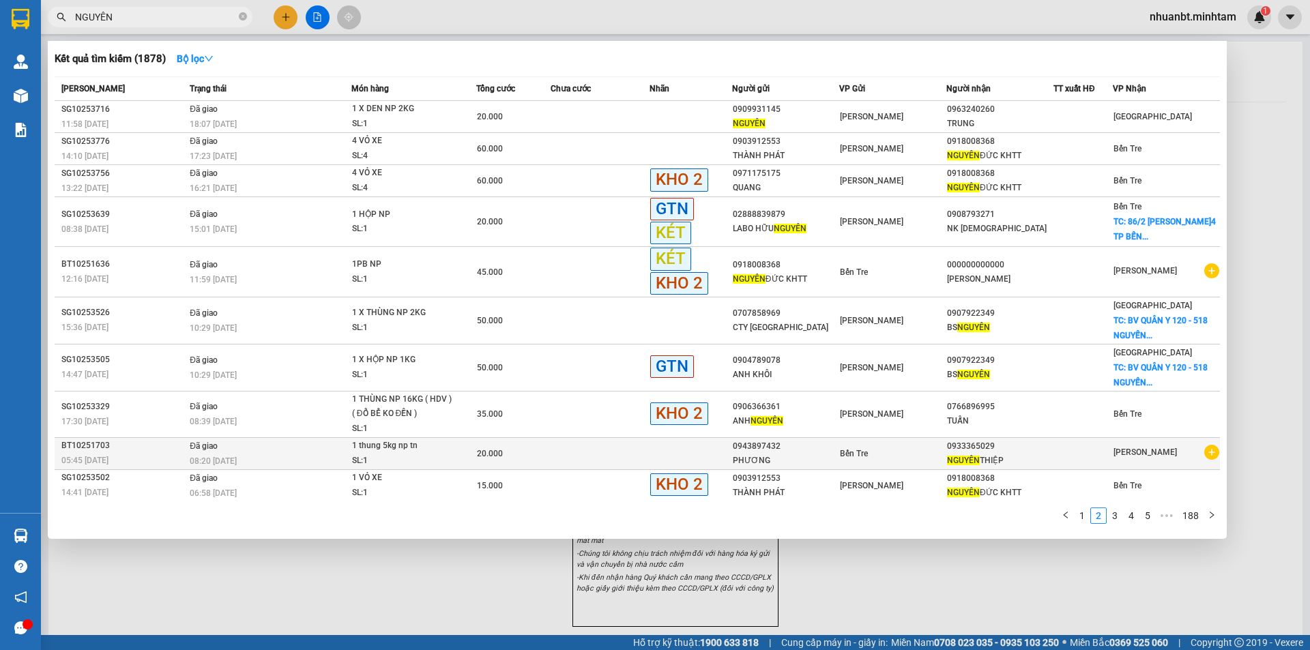
click at [715, 453] on td at bounding box center [691, 453] width 83 height 32
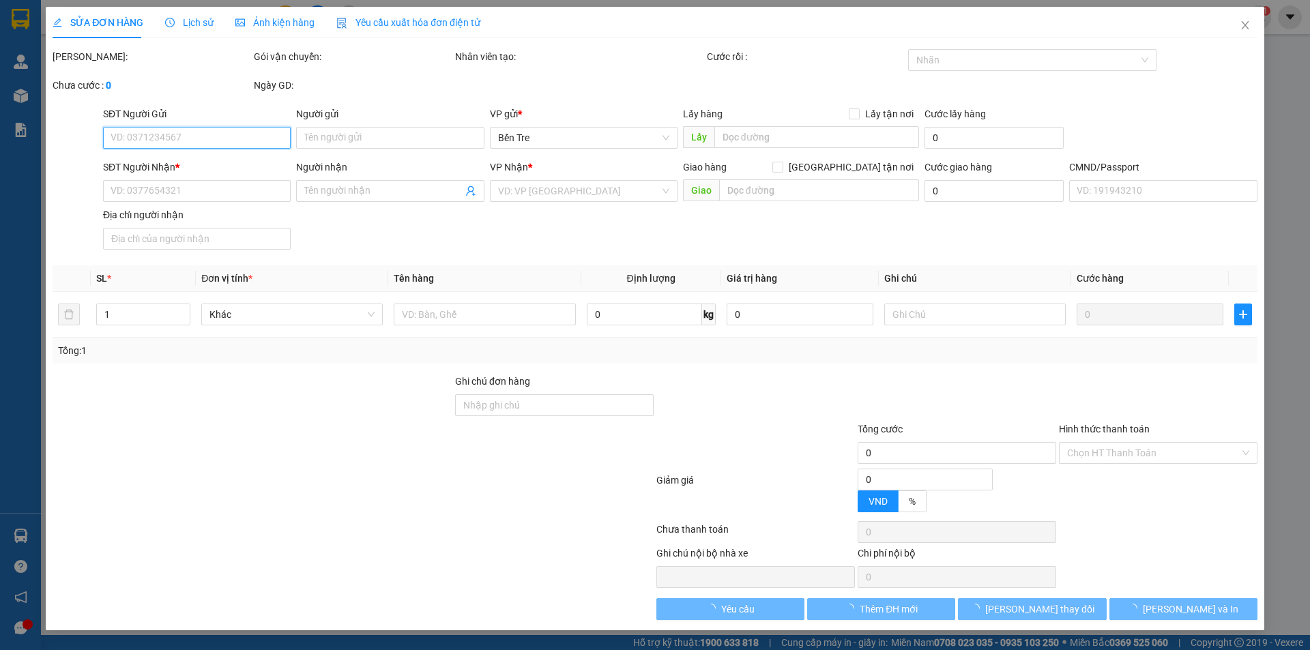
type input "0943897432"
type input "PHƯƠNG"
type input "0933365029"
type input "NGUYÊN THIỆP"
type input "20.000"
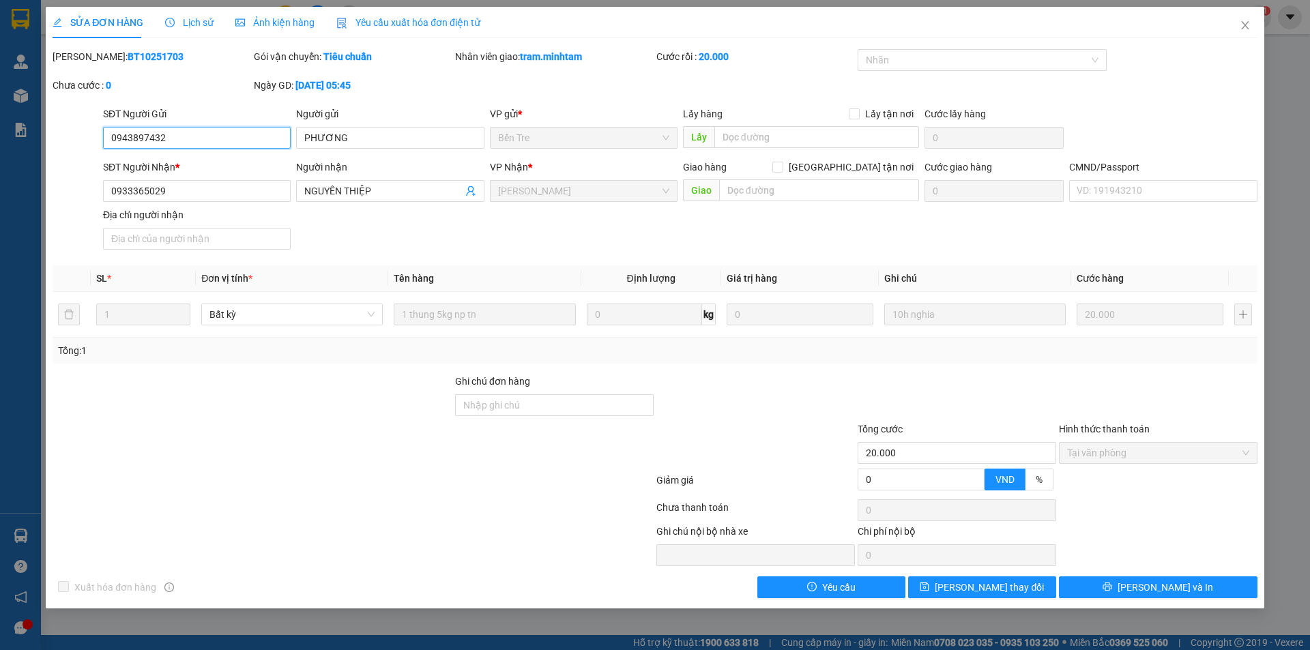
drag, startPoint x: 188, startPoint y: 139, endPoint x: 59, endPoint y: 137, distance: 129.0
click at [59, 137] on div "SĐT Người Gửi 0943897432 0943897432 Người gửi PHƯƠNG VP gửi * Bến Tre Lấy hàng…" at bounding box center [655, 130] width 1208 height 48
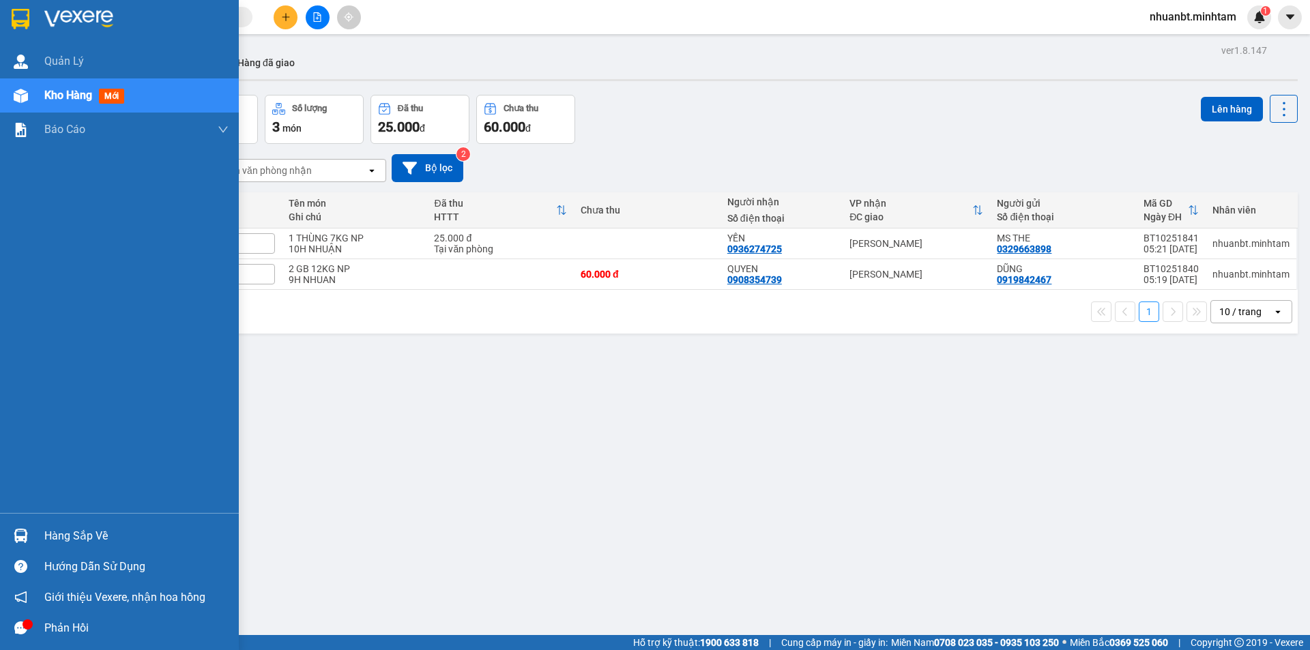
click at [35, 525] on div "Hàng sắp về" at bounding box center [119, 536] width 239 height 31
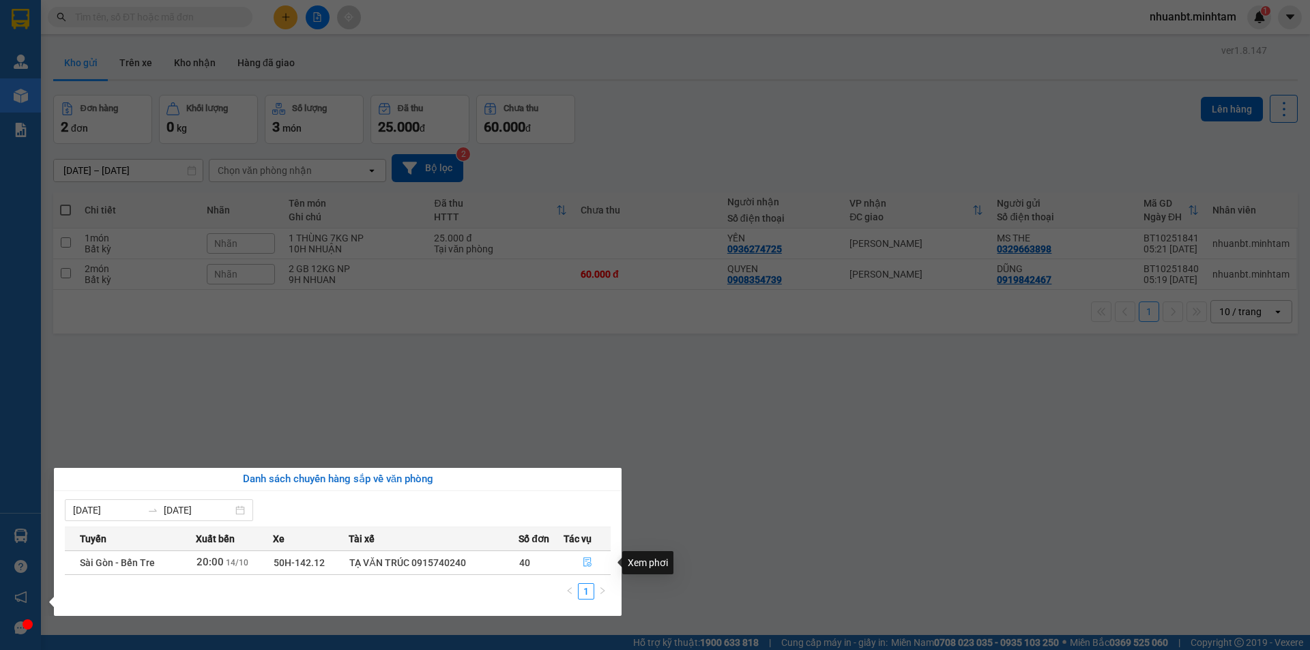
click at [583, 560] on icon "file-done" at bounding box center [588, 563] width 10 height 10
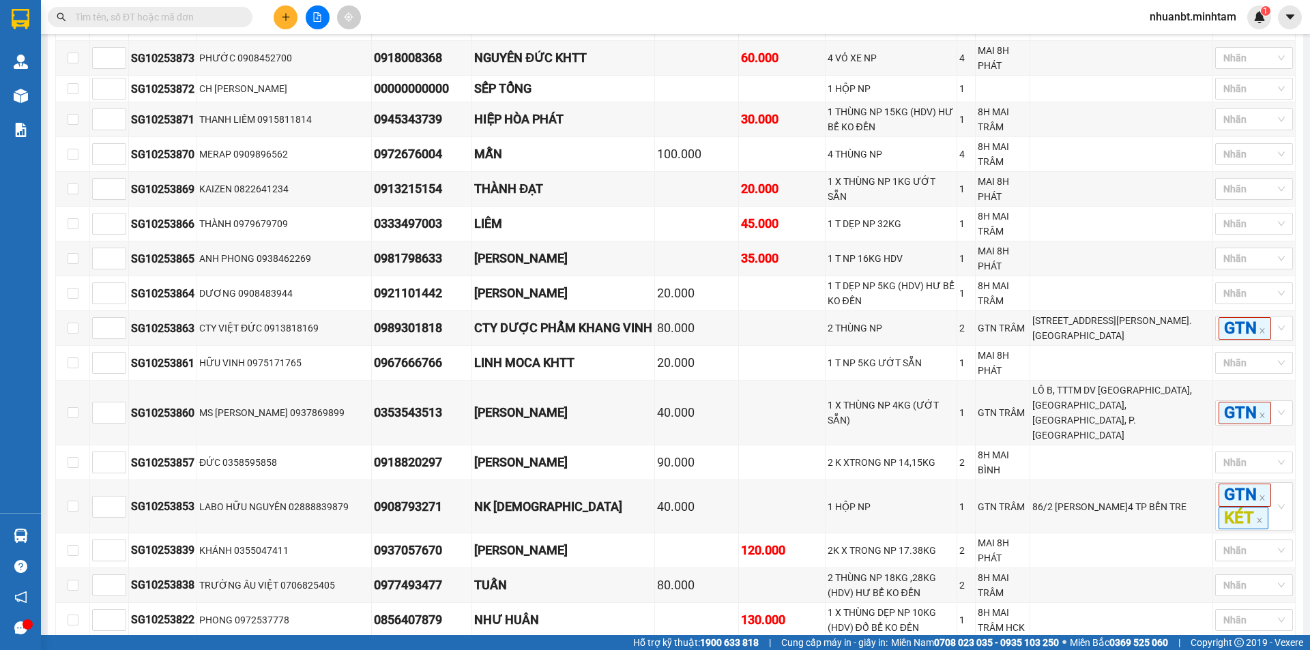
scroll to position [1501, 0]
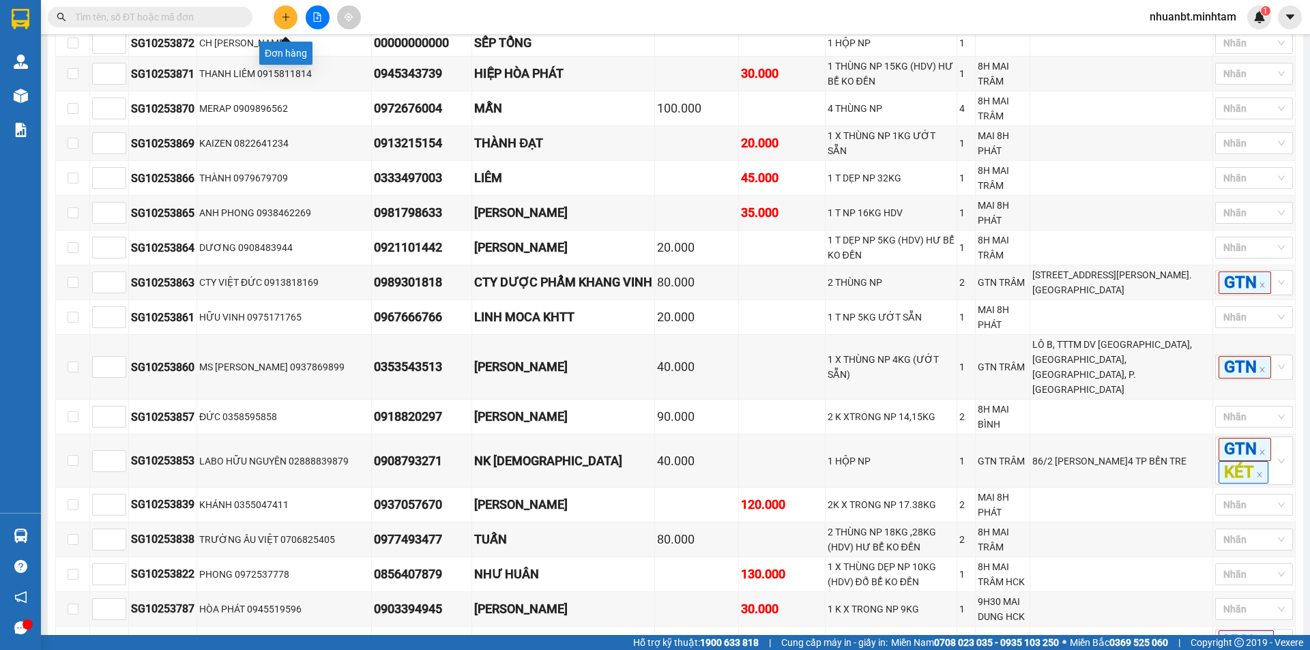
click at [282, 27] on button at bounding box center [286, 17] width 24 height 24
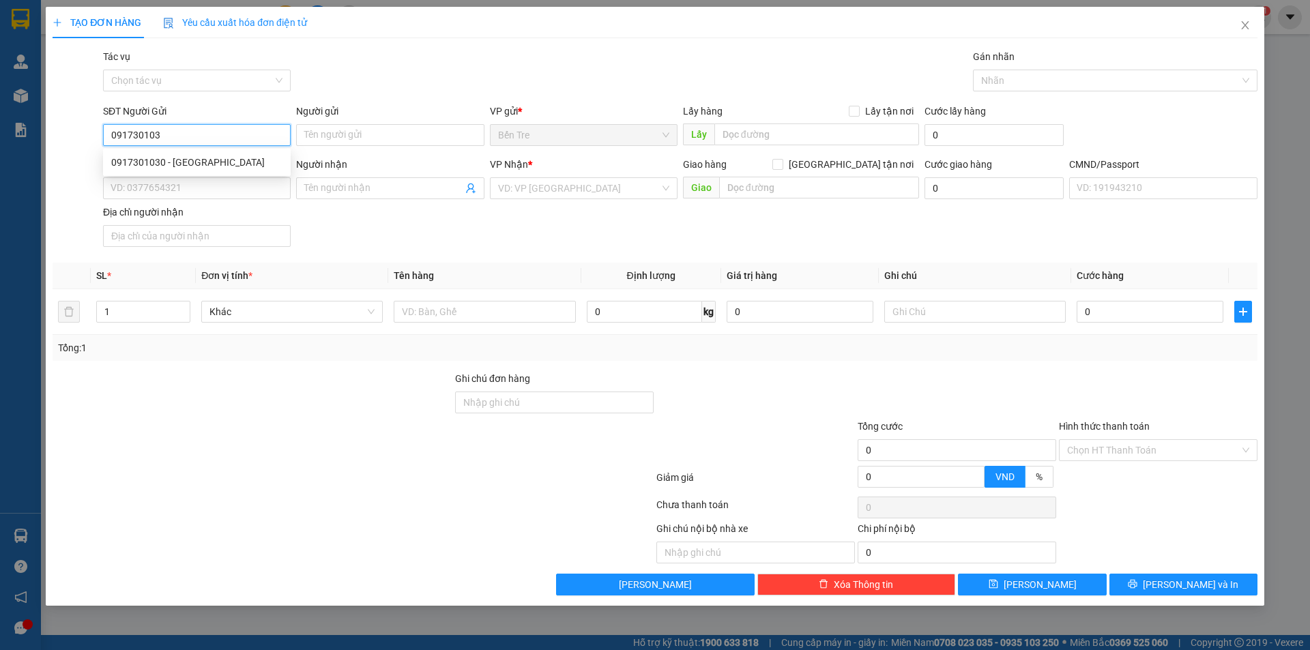
type input "0917301030"
click at [201, 159] on div "0917301030 - [GEOGRAPHIC_DATA]" at bounding box center [196, 162] width 171 height 15
type input "ANH HÒA"
type input "0902557286"
type input "THANH"
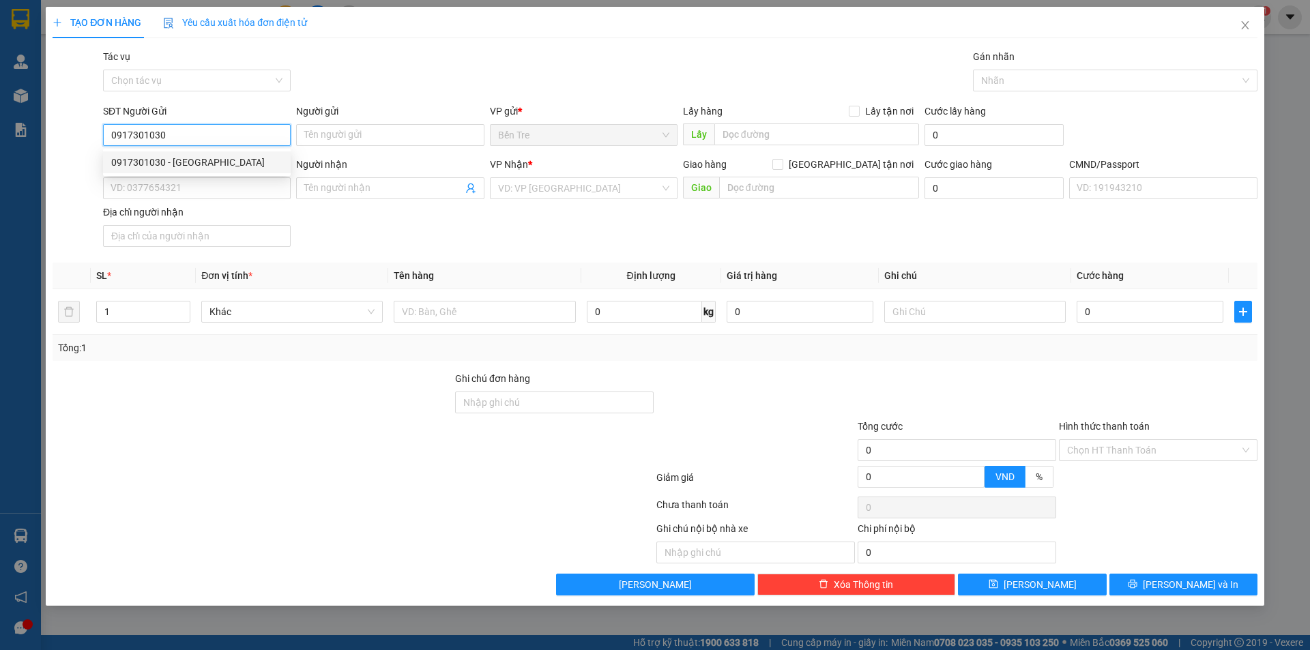
type input "[PERSON_NAME] [DATE] 986 QL1A KP5 LINH TRUNG THỦ ĐỨC"
type input "0917301030"
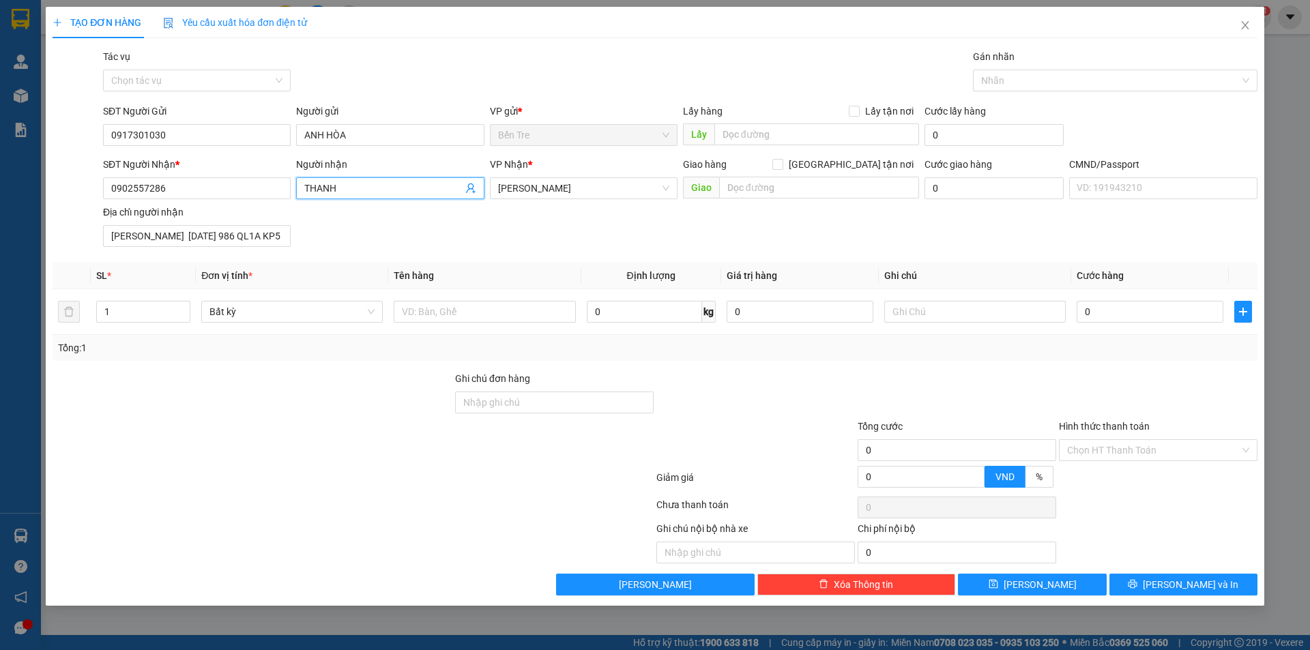
click at [469, 185] on icon "user-add" at bounding box center [470, 189] width 9 height 10
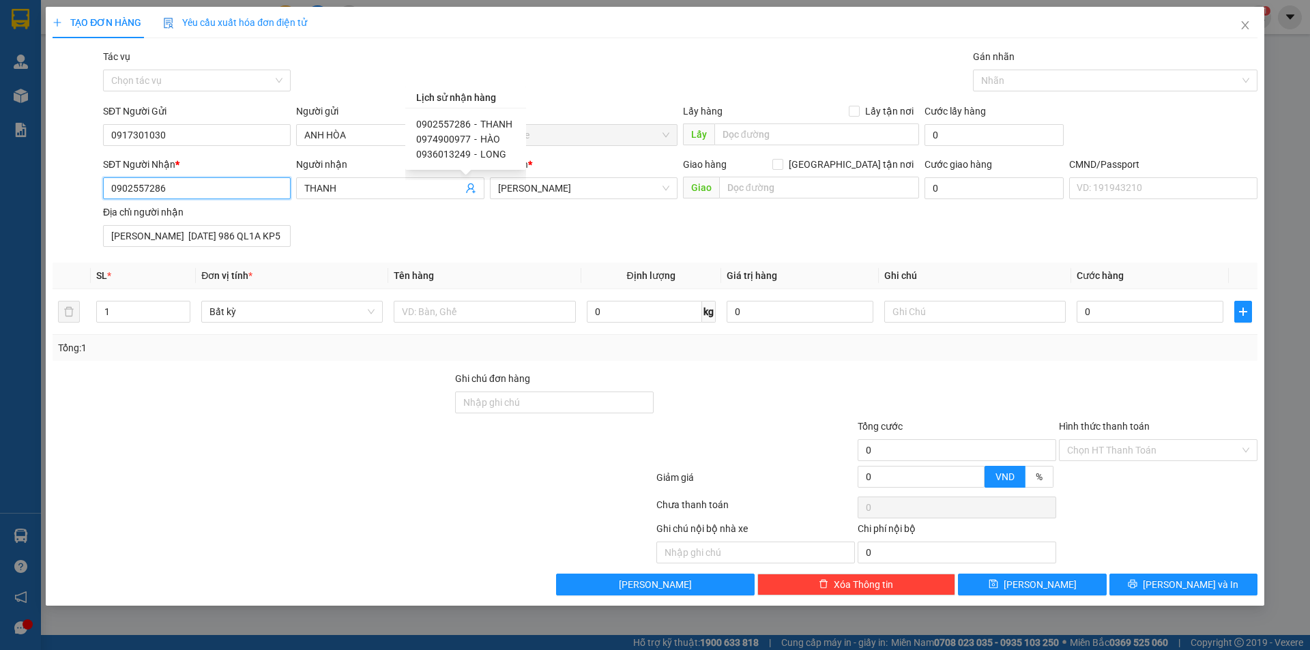
click at [221, 197] on input "0902557286" at bounding box center [197, 188] width 188 height 22
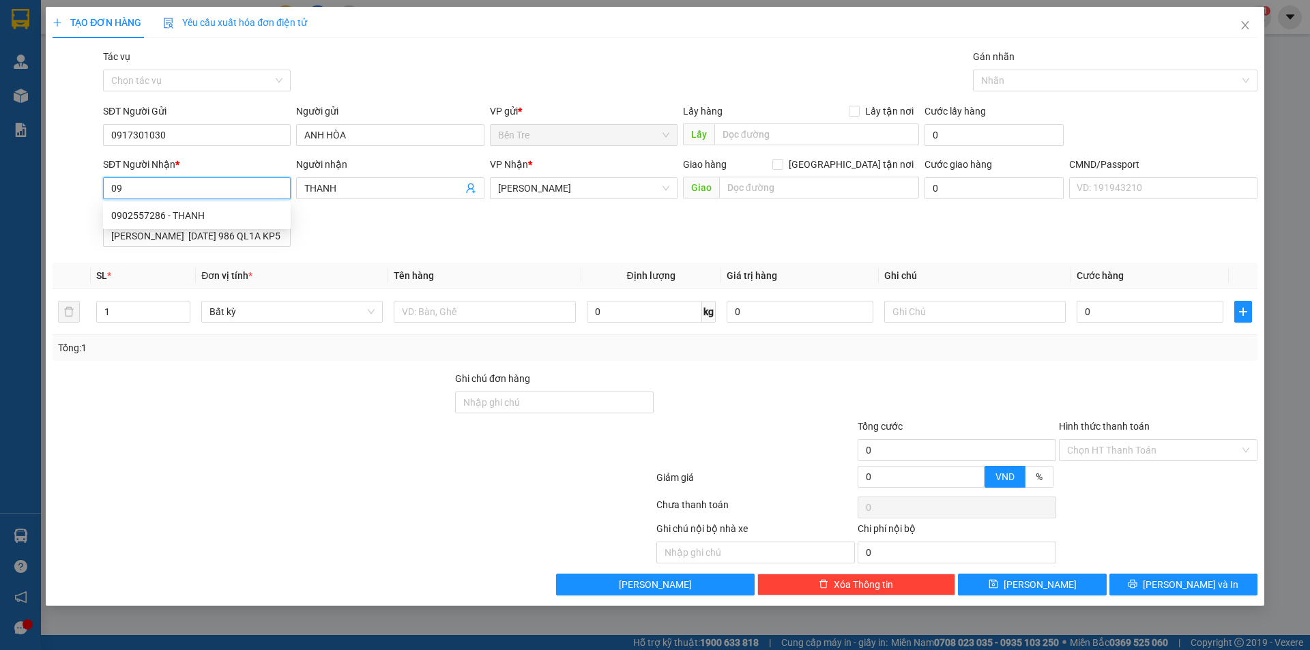
type input "0"
type input "0938376167"
click at [371, 189] on input "THANH" at bounding box center [383, 188] width 158 height 15
type input "T"
type input "A BÌNH"
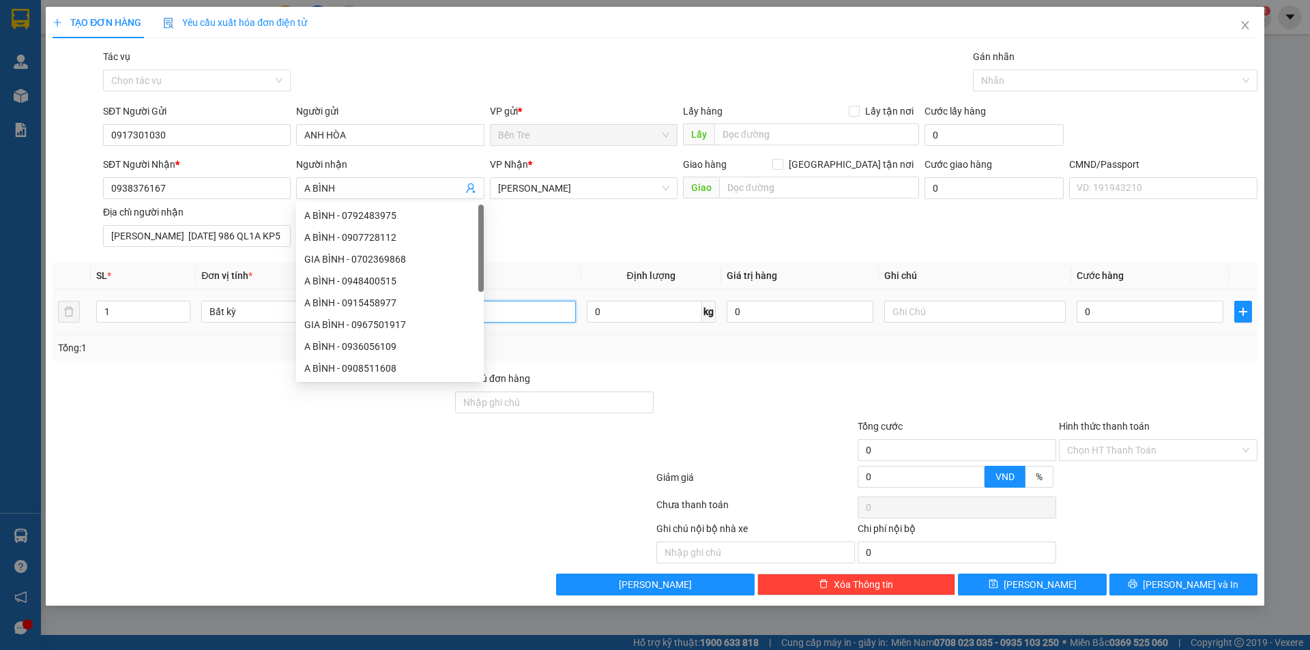
click at [493, 315] on input "text" at bounding box center [485, 312] width 182 height 22
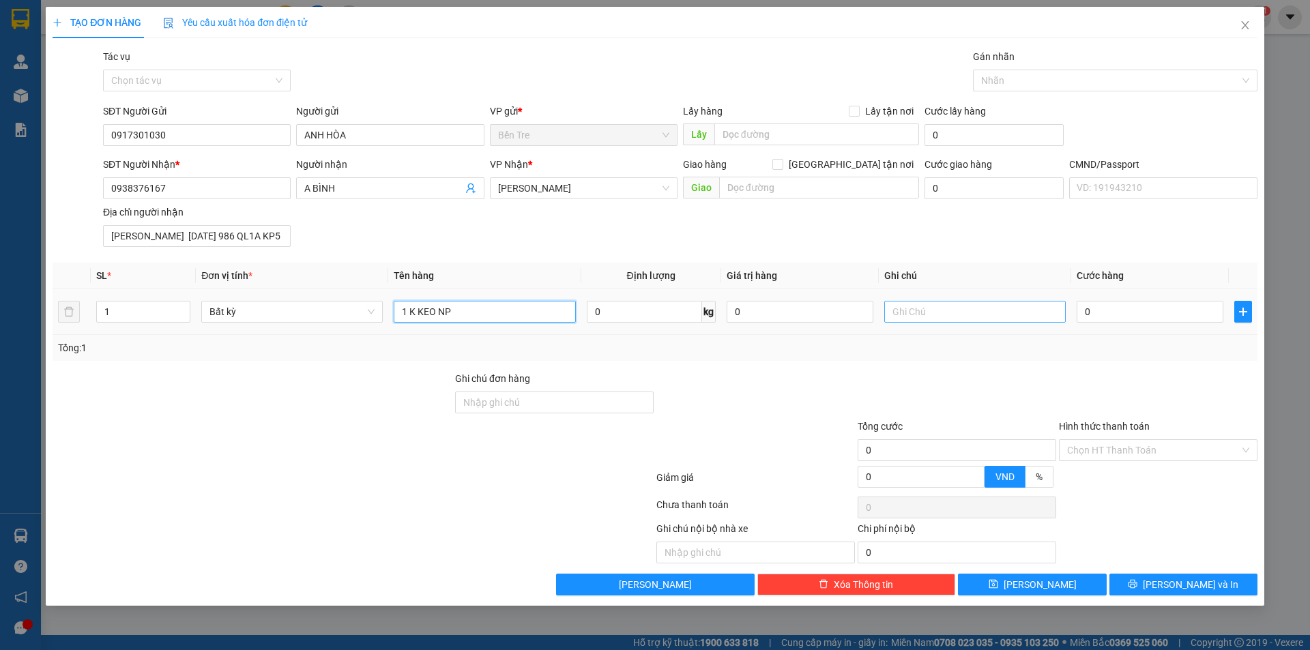
type input "1 K KEO NP"
click at [897, 311] on input "text" at bounding box center [975, 312] width 182 height 22
type input "10H NHUẬN"
click at [1134, 317] on input "0" at bounding box center [1150, 312] width 147 height 22
type input "2"
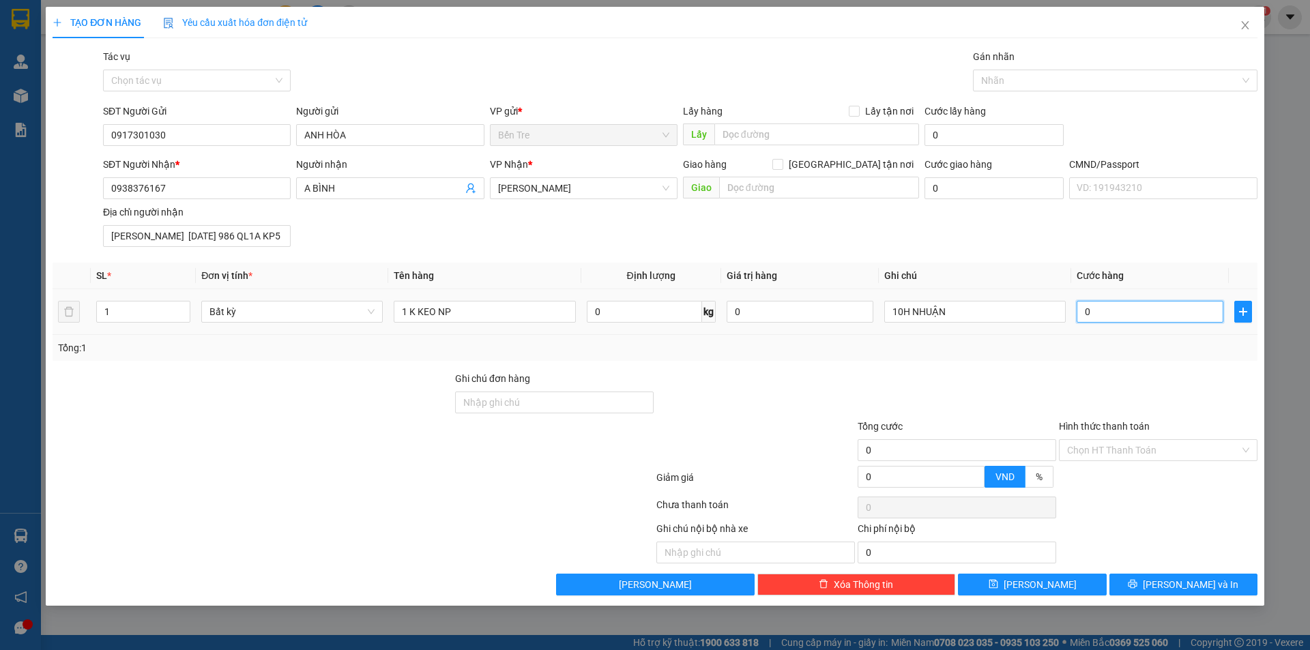
type input "2"
type input "20"
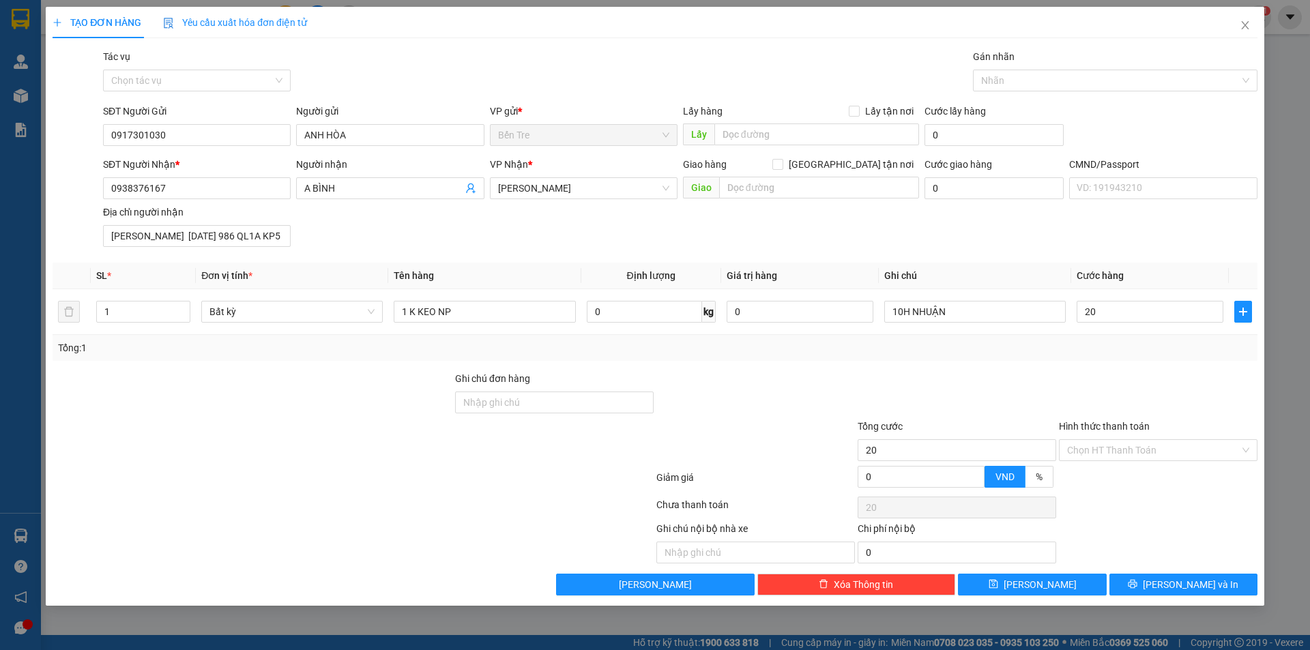
type input "20.000"
click at [953, 363] on div "Transit Pickup Surcharge Ids Transit Deliver Surcharge Ids Transit Deliver Surc…" at bounding box center [655, 322] width 1205 height 547
click at [781, 317] on input "0" at bounding box center [800, 312] width 147 height 22
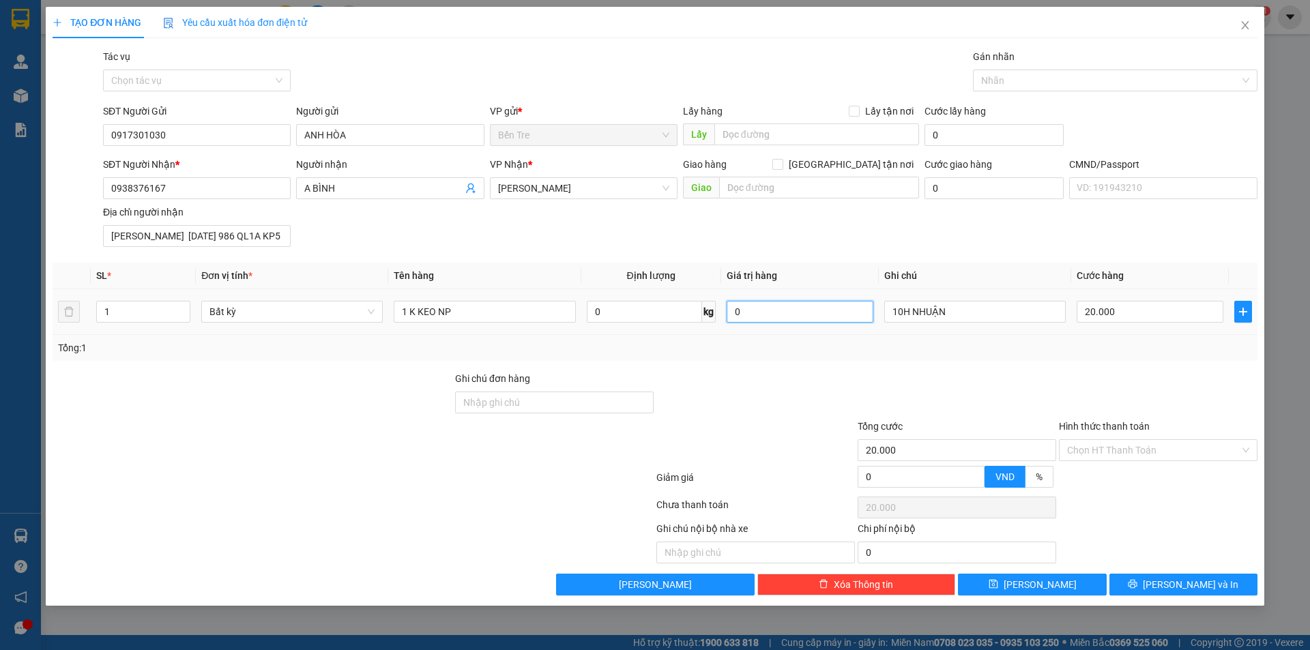
click at [781, 316] on input "0" at bounding box center [800, 312] width 147 height 22
click at [748, 316] on input "0" at bounding box center [800, 312] width 147 height 22
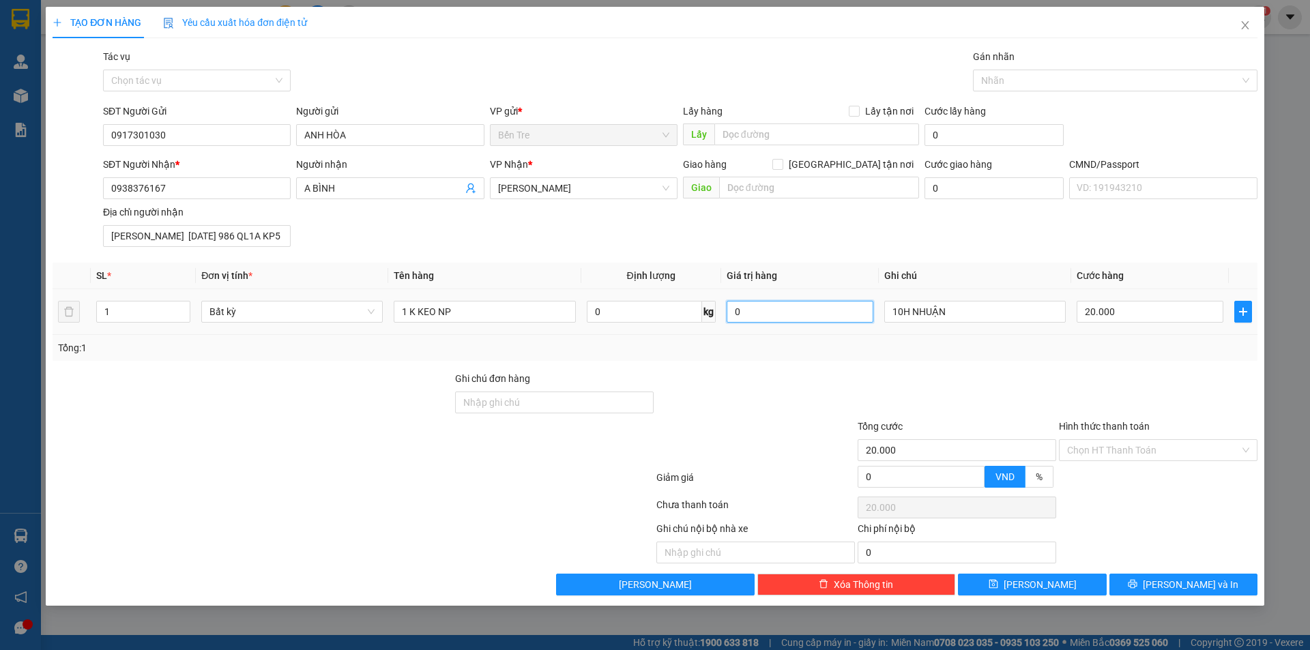
click at [748, 316] on input "0" at bounding box center [800, 312] width 147 height 22
type input "600.000"
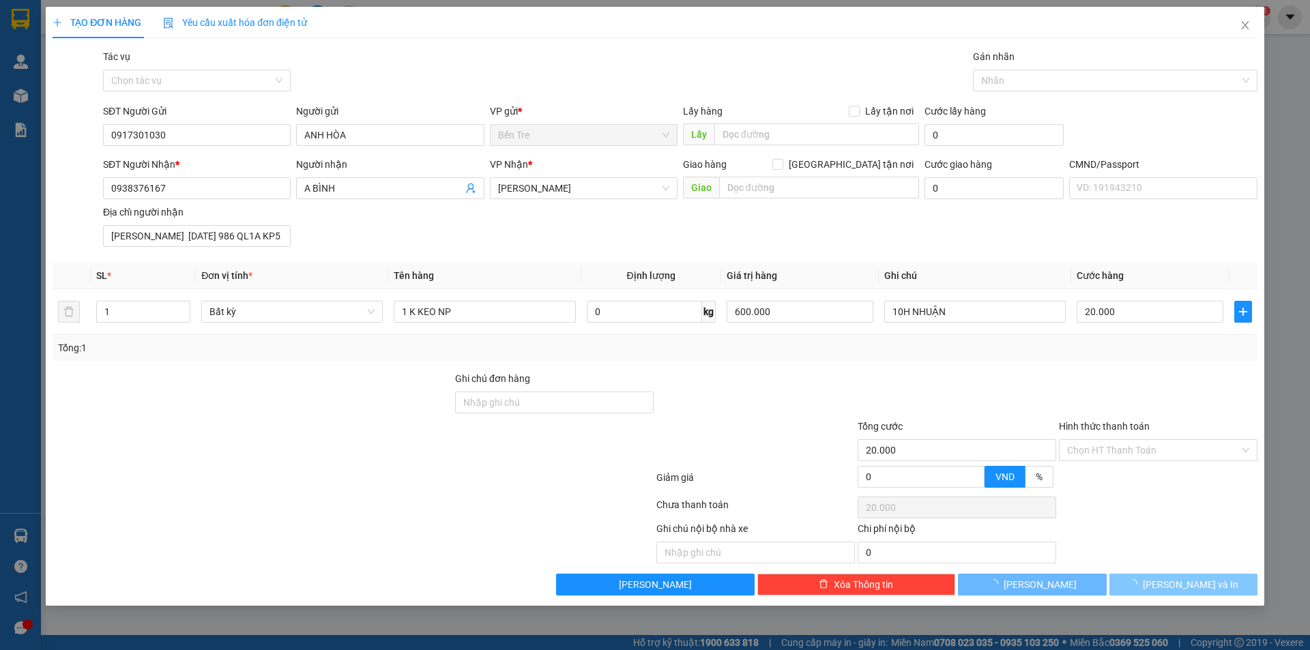
drag, startPoint x: 1183, startPoint y: 353, endPoint x: 1199, endPoint y: 594, distance: 241.4
click at [1198, 391] on div "Transit Pickup Surcharge Ids Transit Deliver Surcharge Ids Transit Deliver Surc…" at bounding box center [655, 322] width 1205 height 547
type input "0"
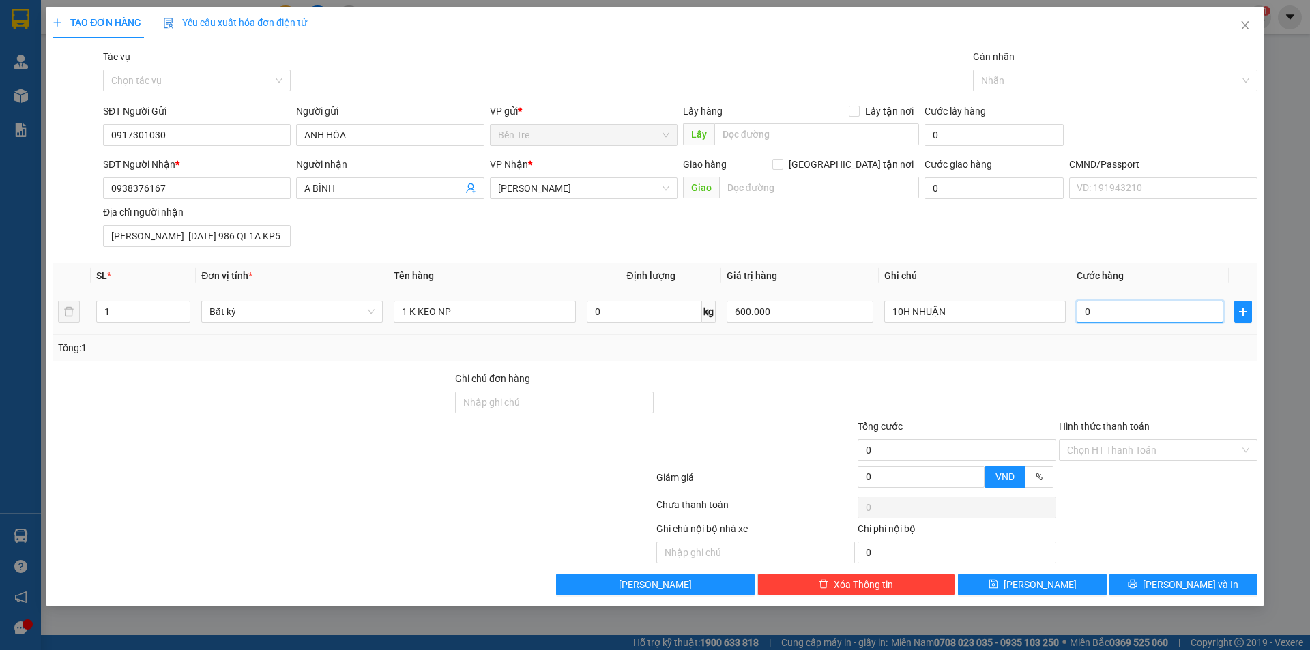
click at [1110, 315] on input "0" at bounding box center [1150, 312] width 147 height 22
type input "2"
type input "20"
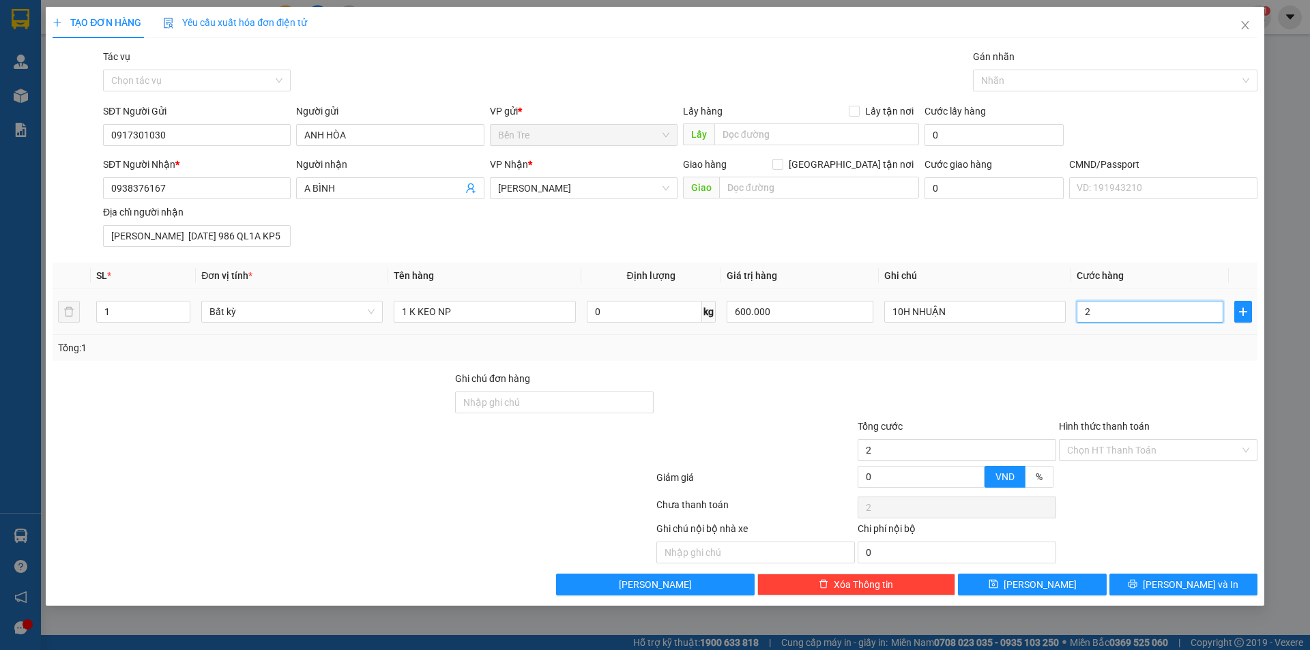
type input "20"
type input "20.000"
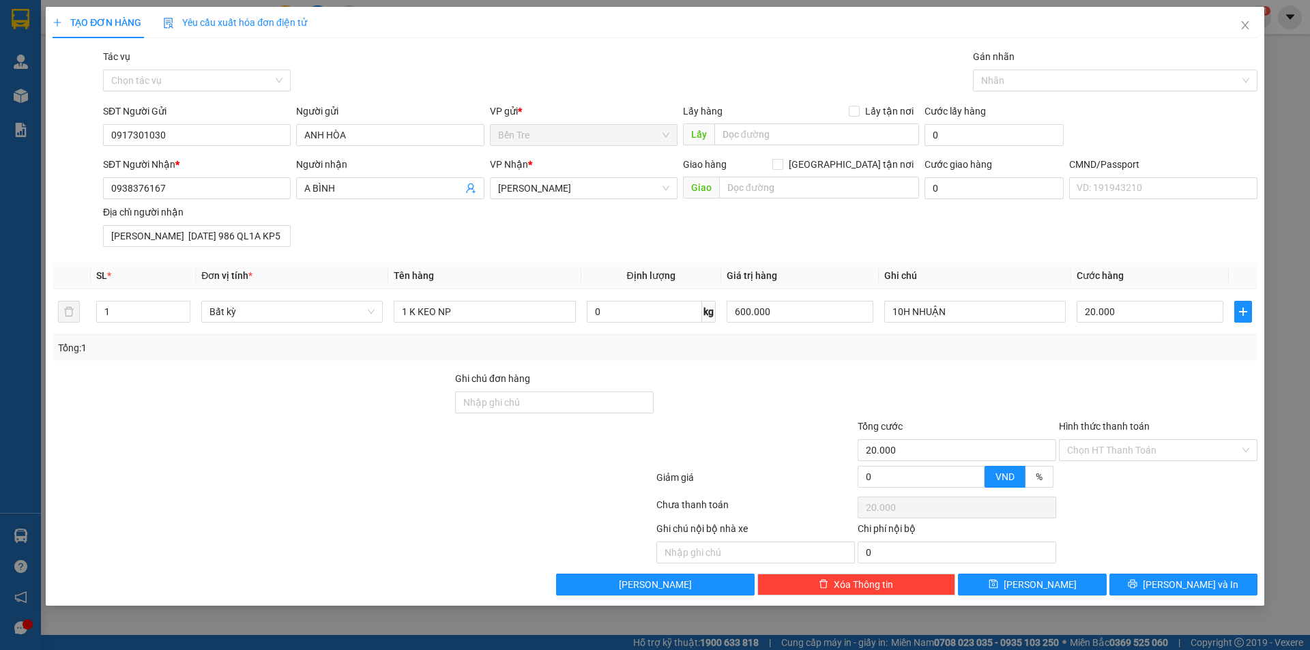
drag, startPoint x: 1091, startPoint y: 345, endPoint x: 1310, endPoint y: 599, distance: 335.8
click at [1123, 380] on div "Transit Pickup Surcharge Ids Transit Deliver Surcharge Ids Transit Deliver Surc…" at bounding box center [655, 322] width 1205 height 547
click at [1174, 594] on button "[PERSON_NAME] và In" at bounding box center [1184, 585] width 148 height 22
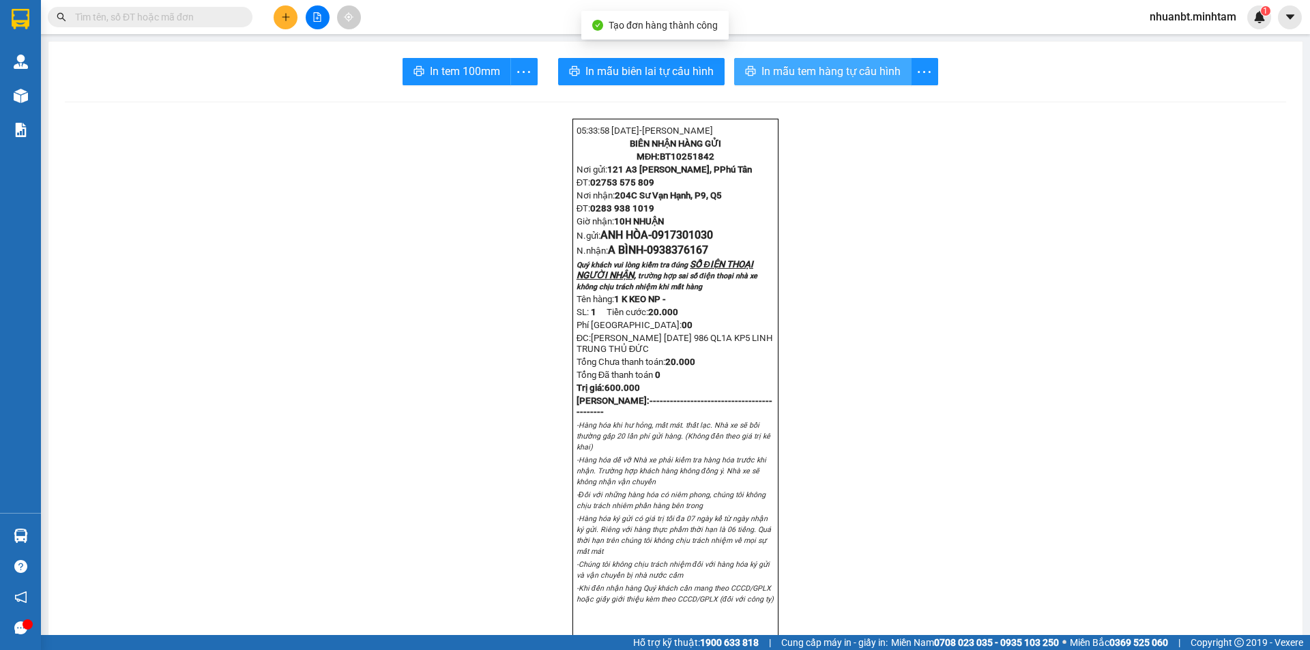
click at [788, 70] on span "In mẫu tem hàng tự cấu hình" at bounding box center [831, 71] width 139 height 17
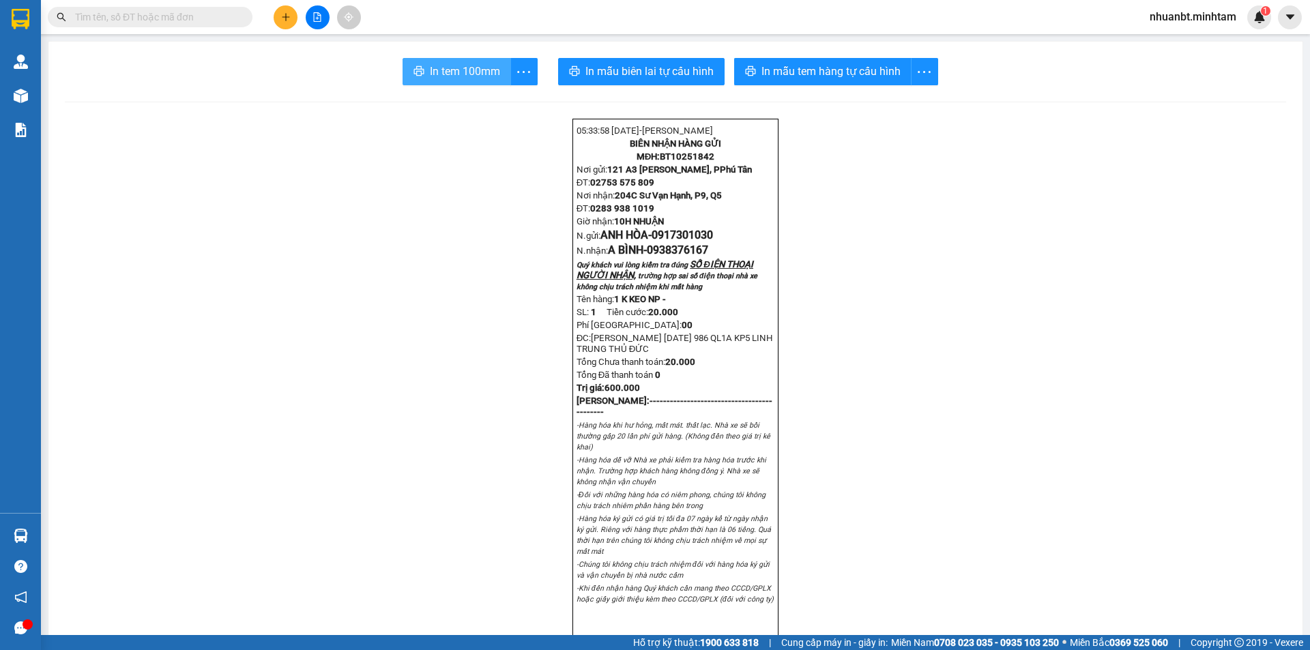
click at [437, 78] on span "In tem 100mm" at bounding box center [465, 71] width 70 height 17
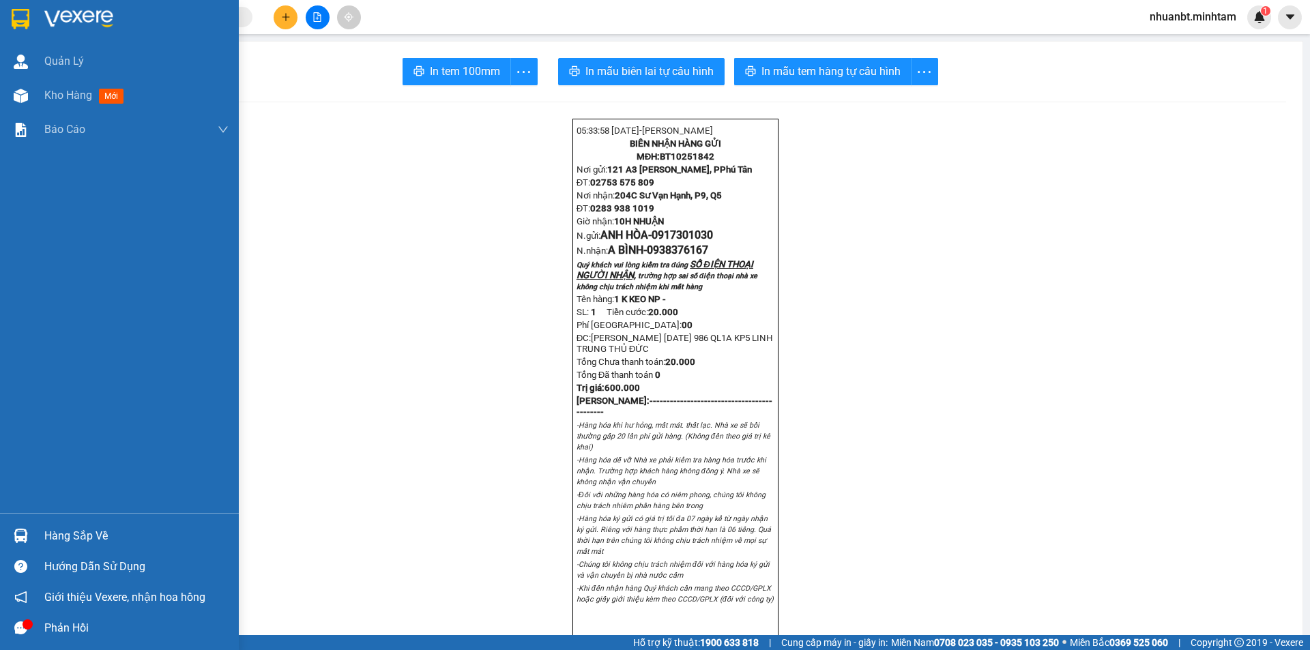
click at [17, 14] on img at bounding box center [21, 19] width 18 height 20
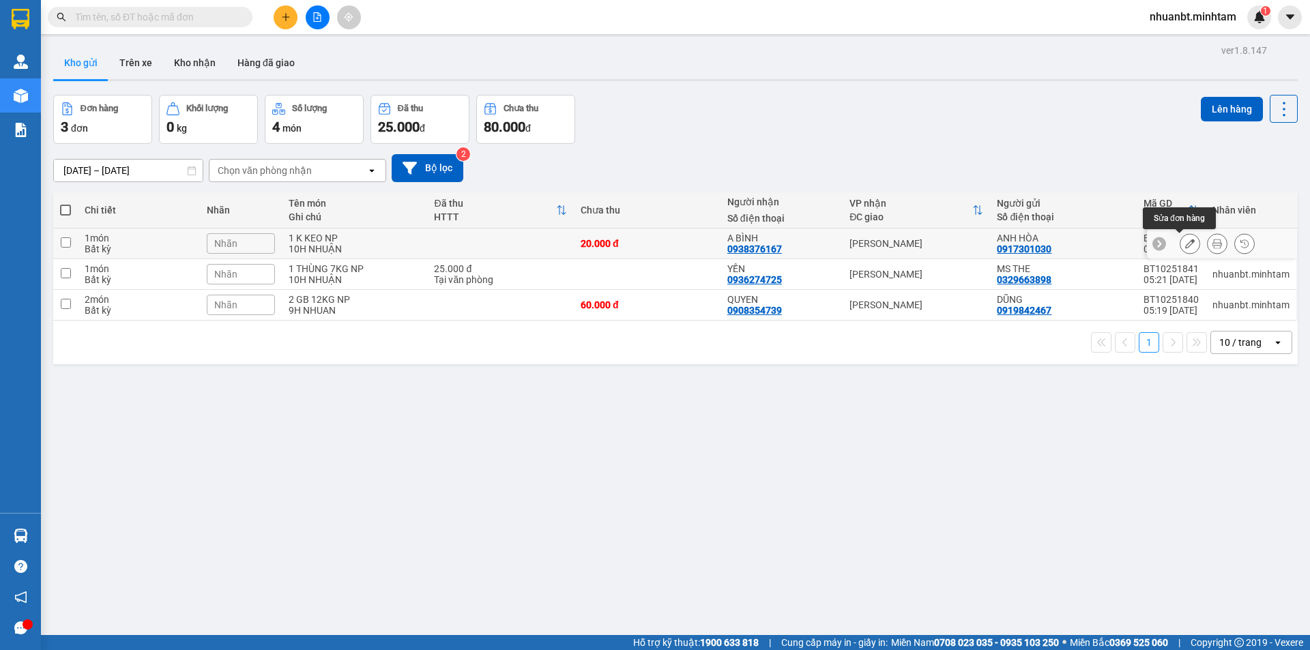
click at [1181, 237] on button at bounding box center [1190, 244] width 19 height 24
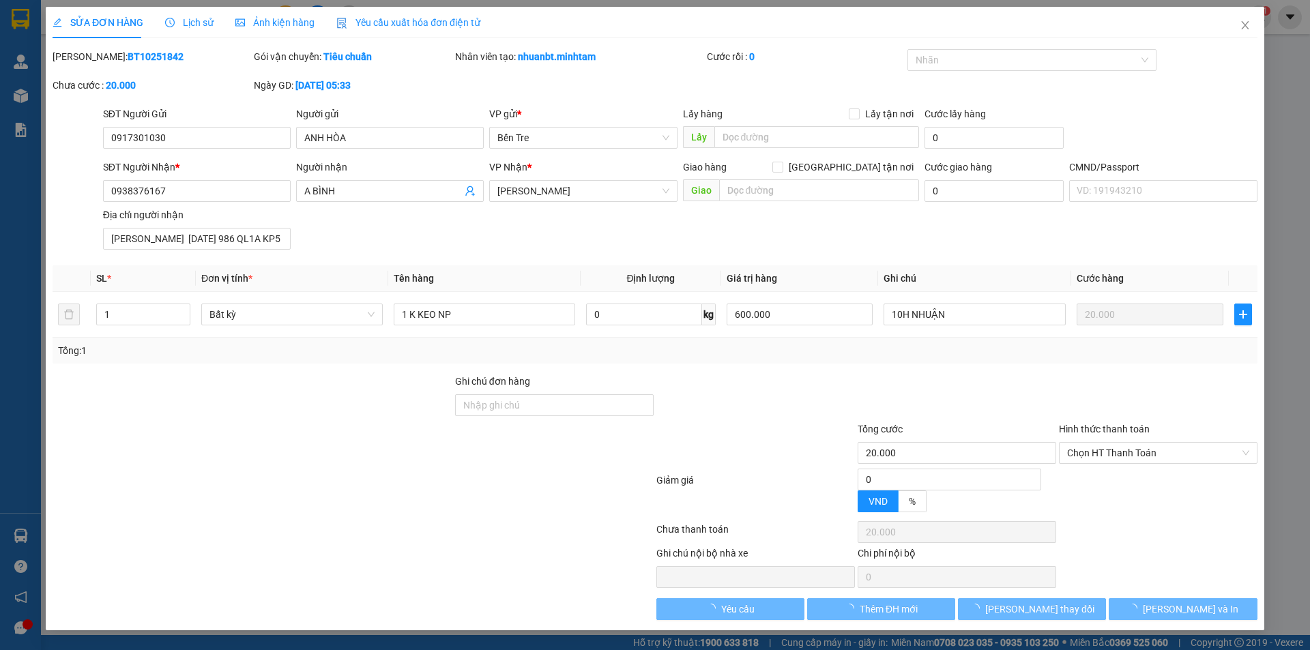
type input "0917301030"
type input "ANH HÒA"
type input "0938376167"
type input "A BÌNH"
type input "[PERSON_NAME] [DATE] 986 QL1A KP5 LINH TRUNG THỦ ĐỨC"
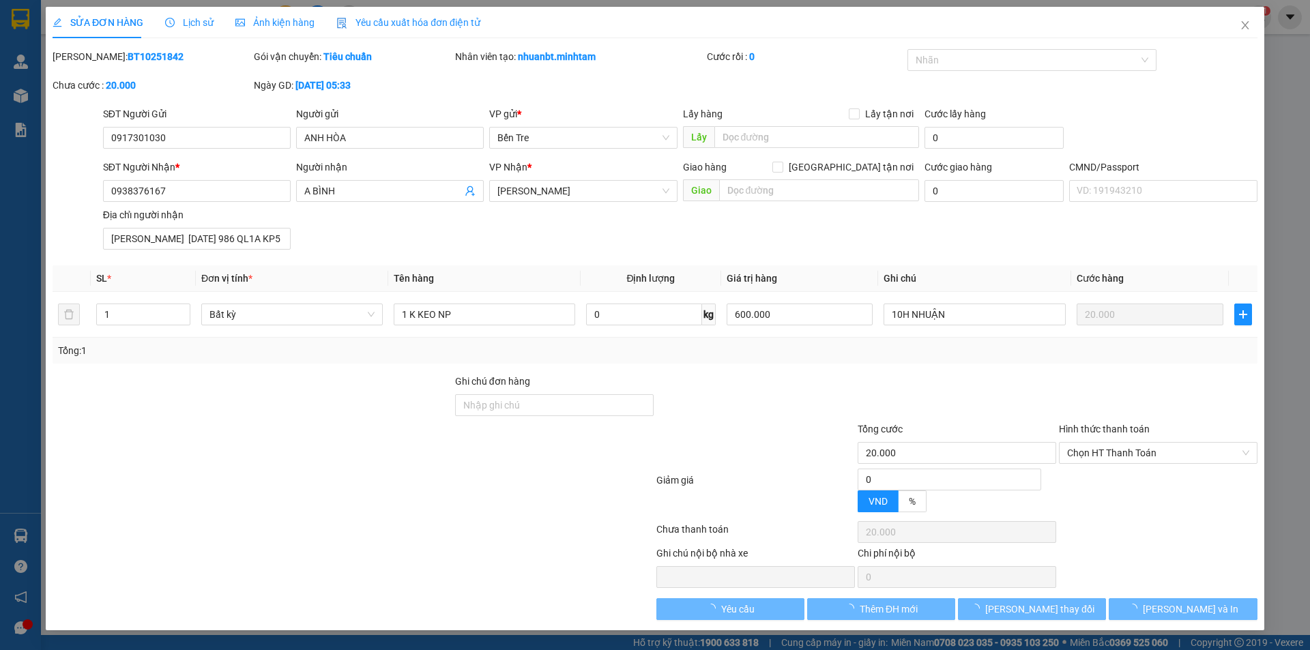
type input "20.000"
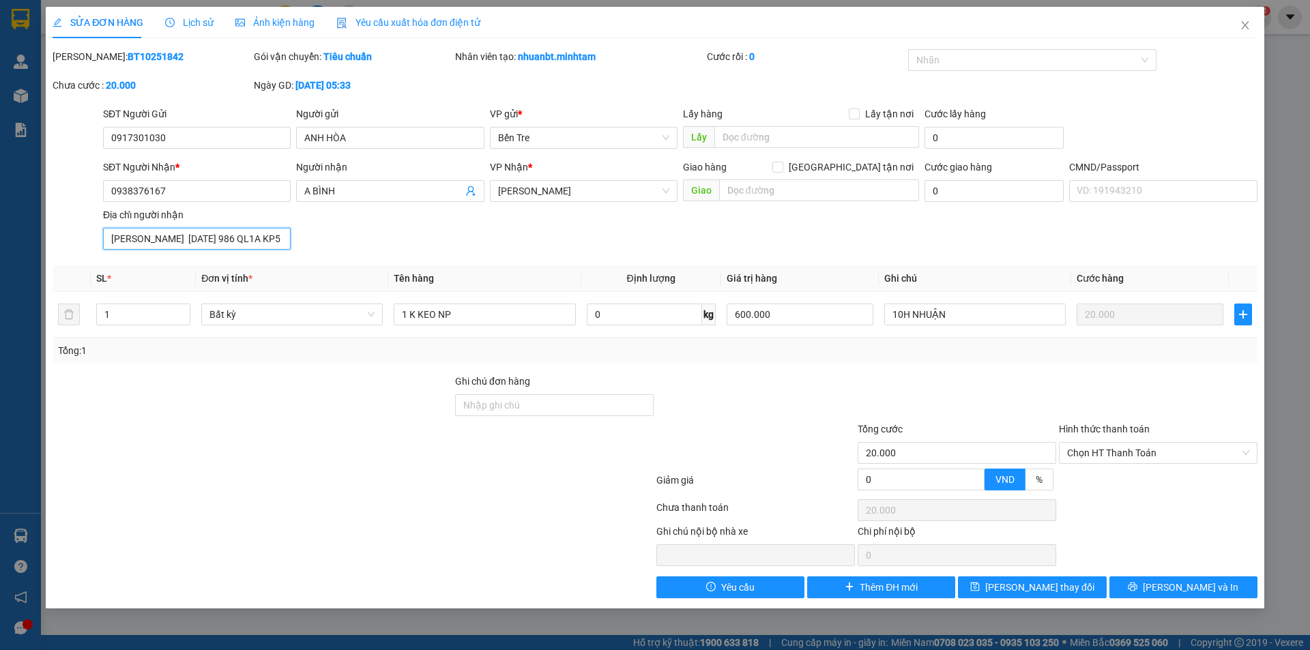
click at [229, 238] on input "[PERSON_NAME] [DATE] 986 QL1A KP5 LINH TRUNG THỦ ĐỨC" at bounding box center [197, 239] width 188 height 22
drag, startPoint x: 1177, startPoint y: 583, endPoint x: 1192, endPoint y: 601, distance: 23.2
click at [1178, 583] on span "[PERSON_NAME] và In" at bounding box center [1191, 587] width 96 height 15
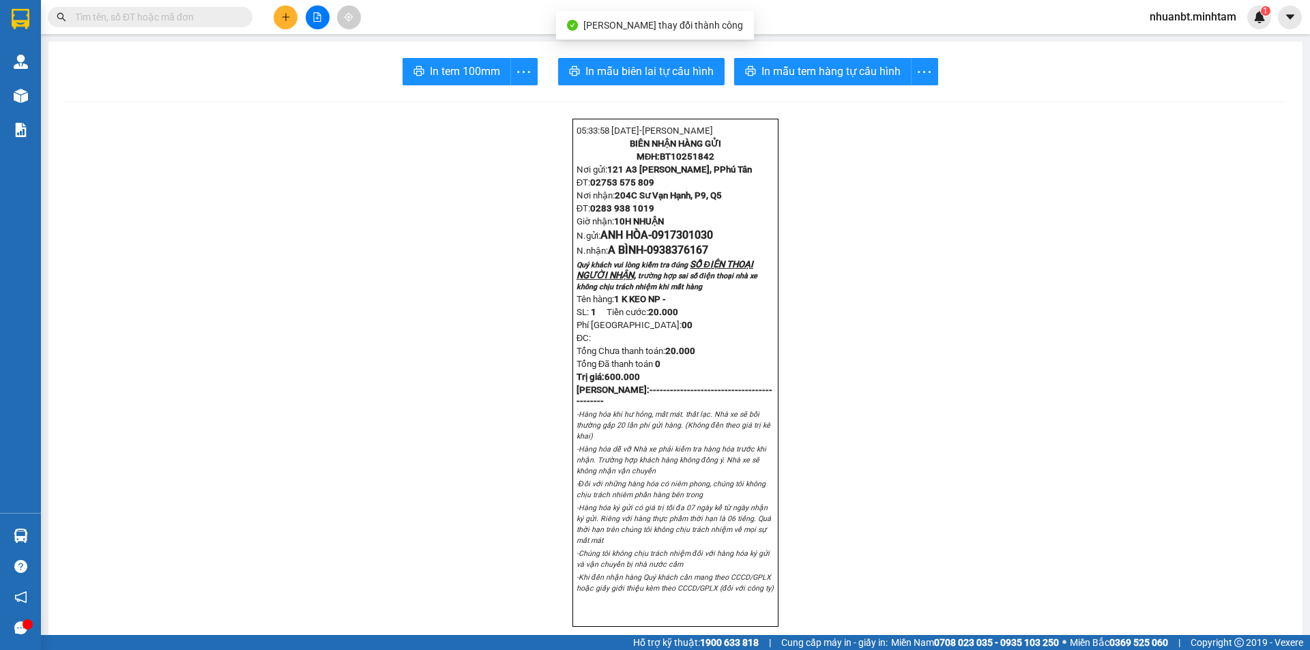
click at [446, 70] on span "In tem 100mm" at bounding box center [465, 71] width 70 height 17
click at [282, 18] on icon "plus" at bounding box center [286, 17] width 10 height 10
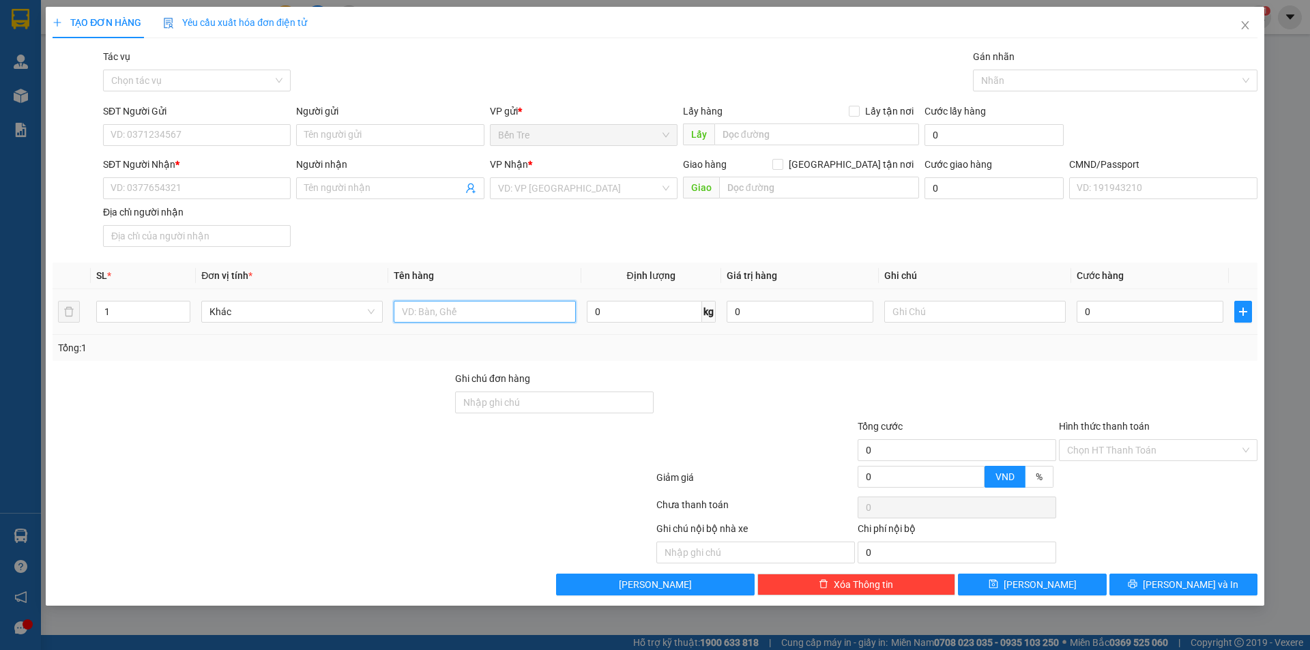
click at [447, 311] on input "text" at bounding box center [485, 312] width 182 height 22
type input "1 THÙNG MÚT"
click at [141, 136] on input "SĐT Người Gửi" at bounding box center [197, 135] width 188 height 22
paste input "0943897432"
type input "0943897432"
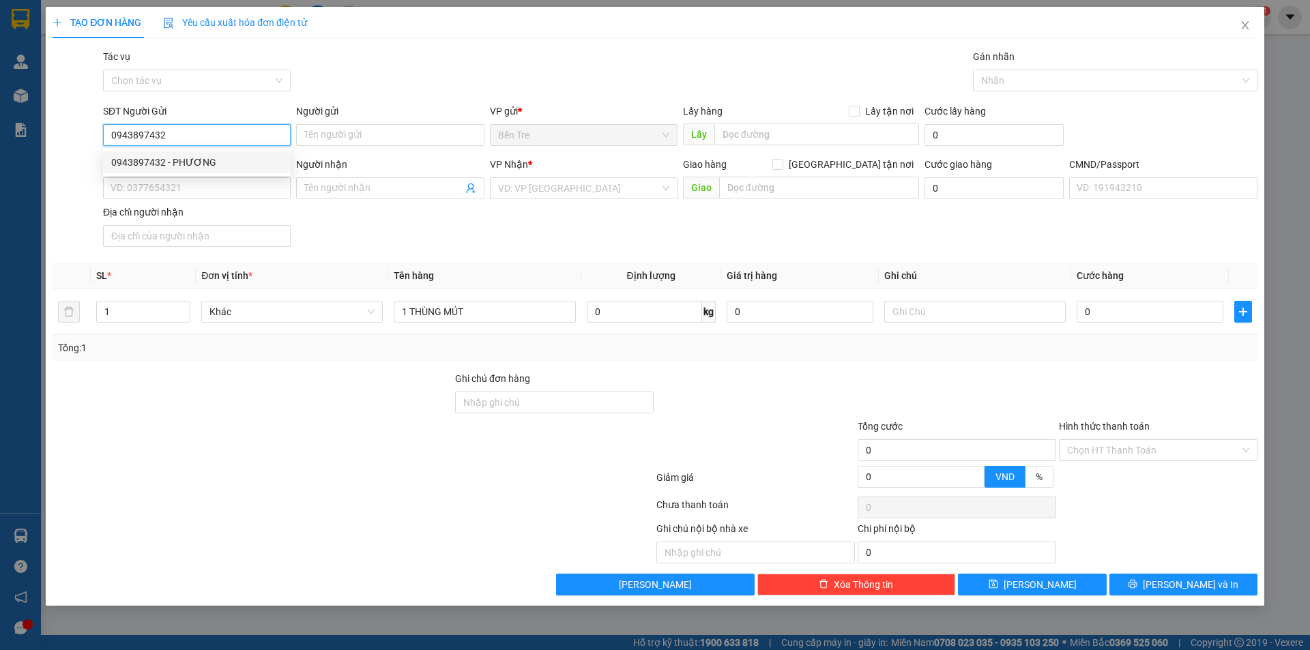
click at [228, 164] on div "0943897432 - PHƯƠNG" at bounding box center [196, 162] width 171 height 15
type input "PHƯƠNG"
type input "0933365029"
type input "NGUYÊN THIỆP"
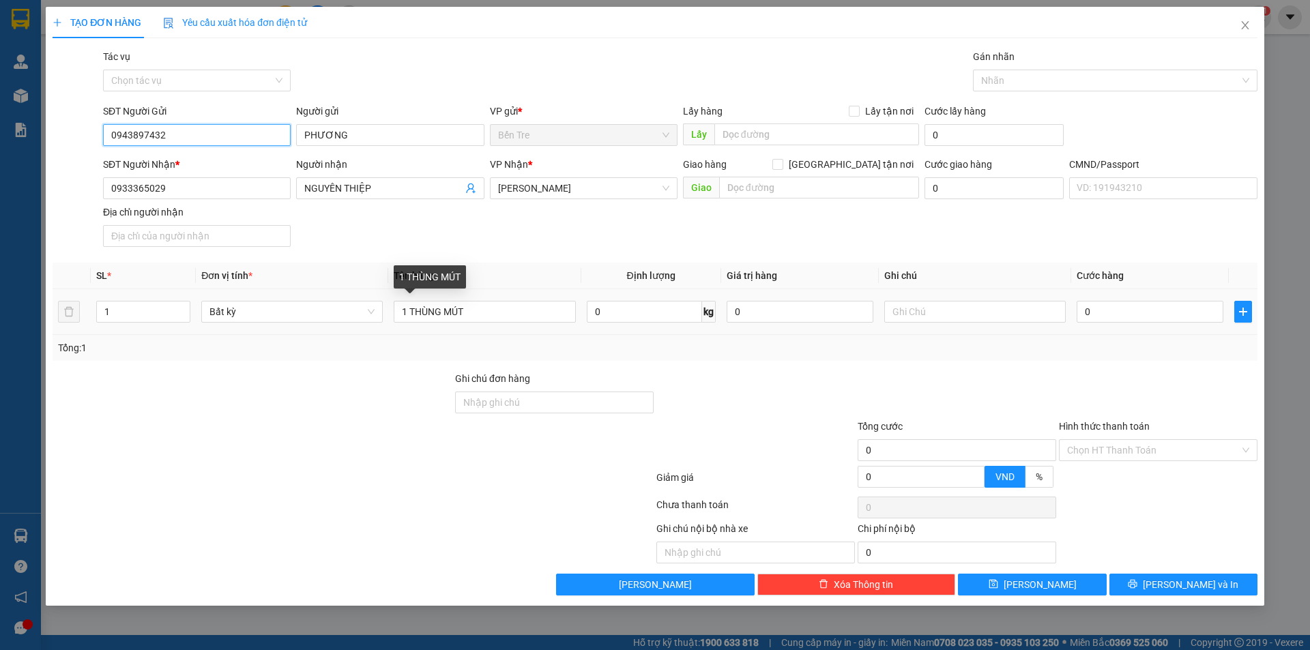
type input "0943897432"
click at [487, 298] on div "1 THÙNG MÚT" at bounding box center [485, 311] width 182 height 27
click at [486, 315] on input "1 THÙNG MÚT" at bounding box center [485, 312] width 182 height 22
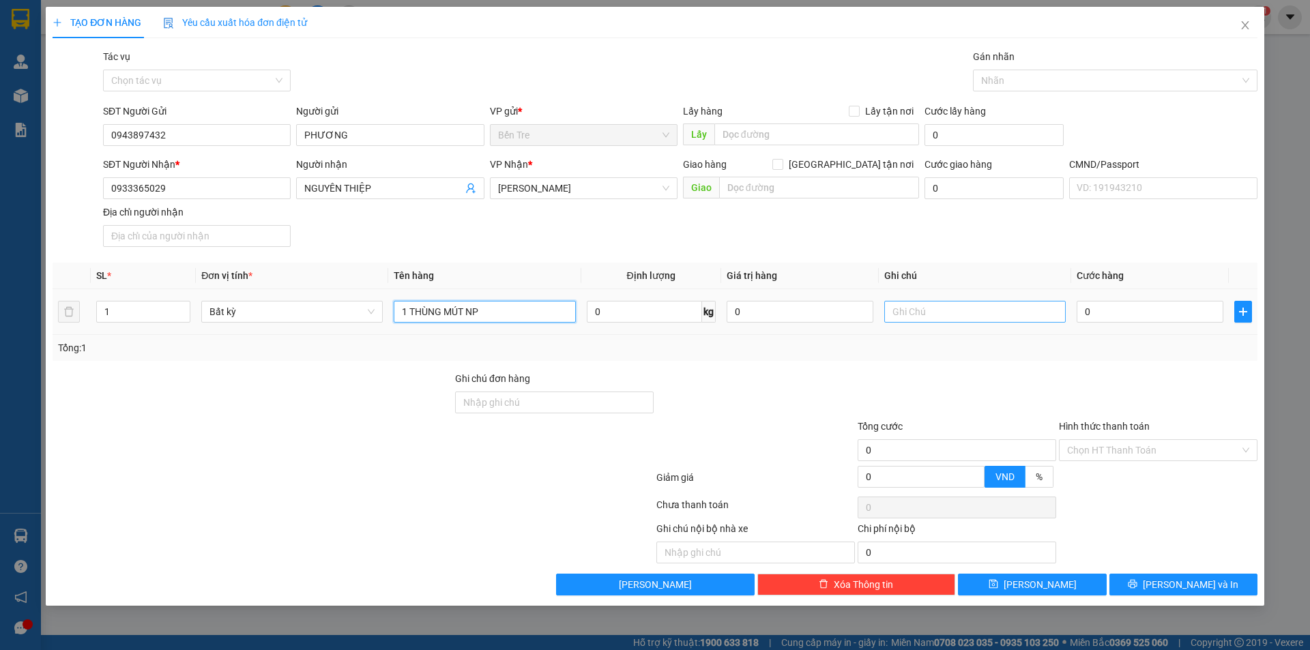
type input "1 THÙNG MÚT NP"
click at [943, 316] on input "text" at bounding box center [975, 312] width 182 height 22
type input "10H NHUẬN"
click at [1123, 319] on input "0" at bounding box center [1150, 312] width 147 height 22
type input "2"
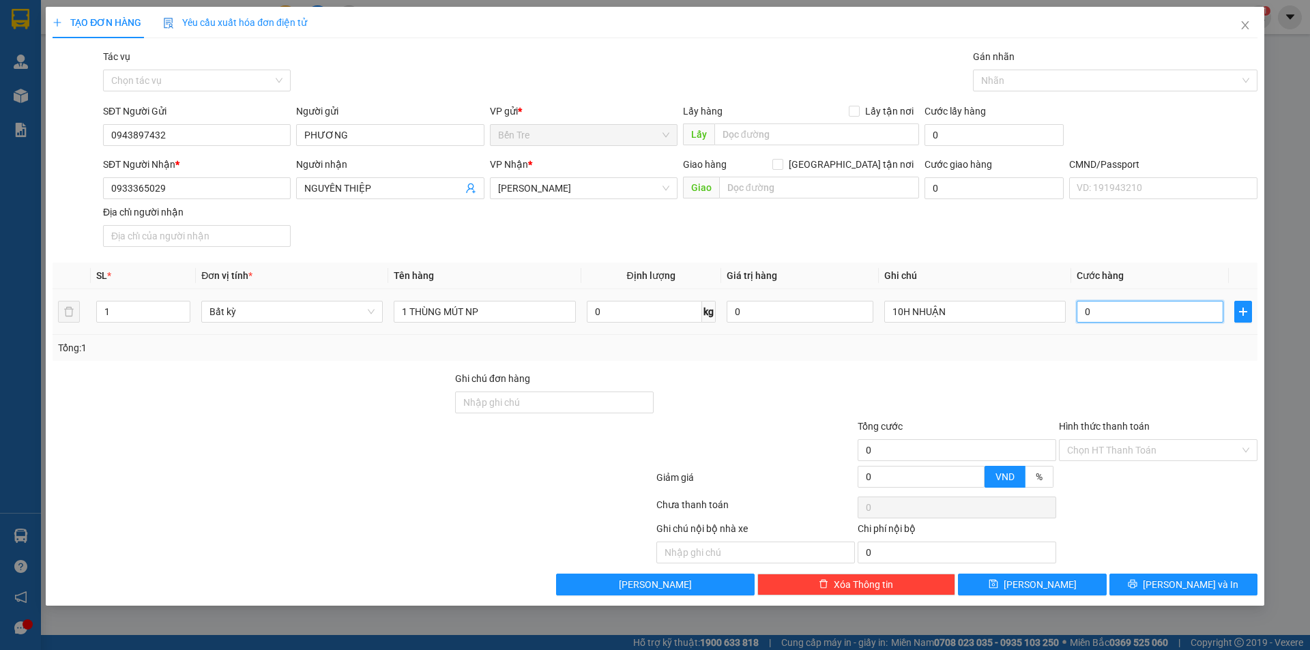
type input "2"
type input "20"
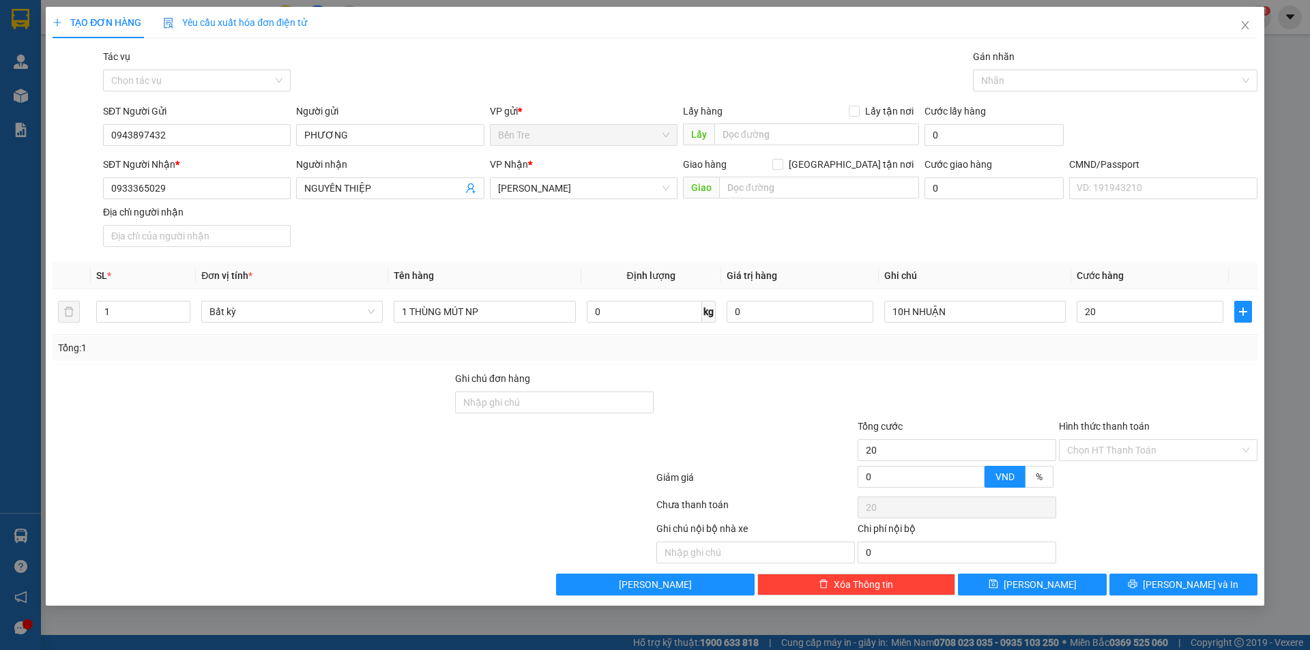
type input "20.000"
click at [1005, 369] on div "Transit Pickup Surcharge Ids Transit Deliver Surcharge Ids Transit Deliver Surc…" at bounding box center [655, 322] width 1205 height 547
click at [1198, 598] on div "TẠO ĐƠN HÀNG Yêu cầu xuất hóa đơn điện tử Transit Pickup Surcharge Ids Transit …" at bounding box center [655, 306] width 1219 height 599
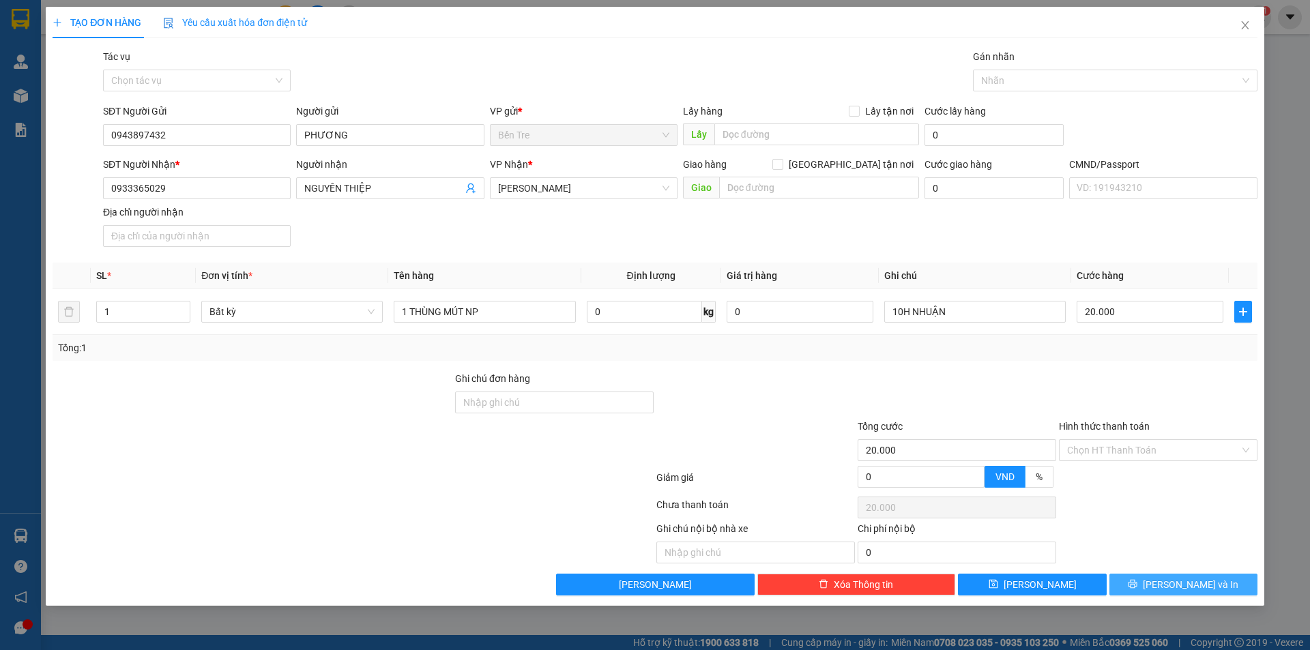
click at [1194, 586] on span "[PERSON_NAME] và In" at bounding box center [1191, 584] width 96 height 15
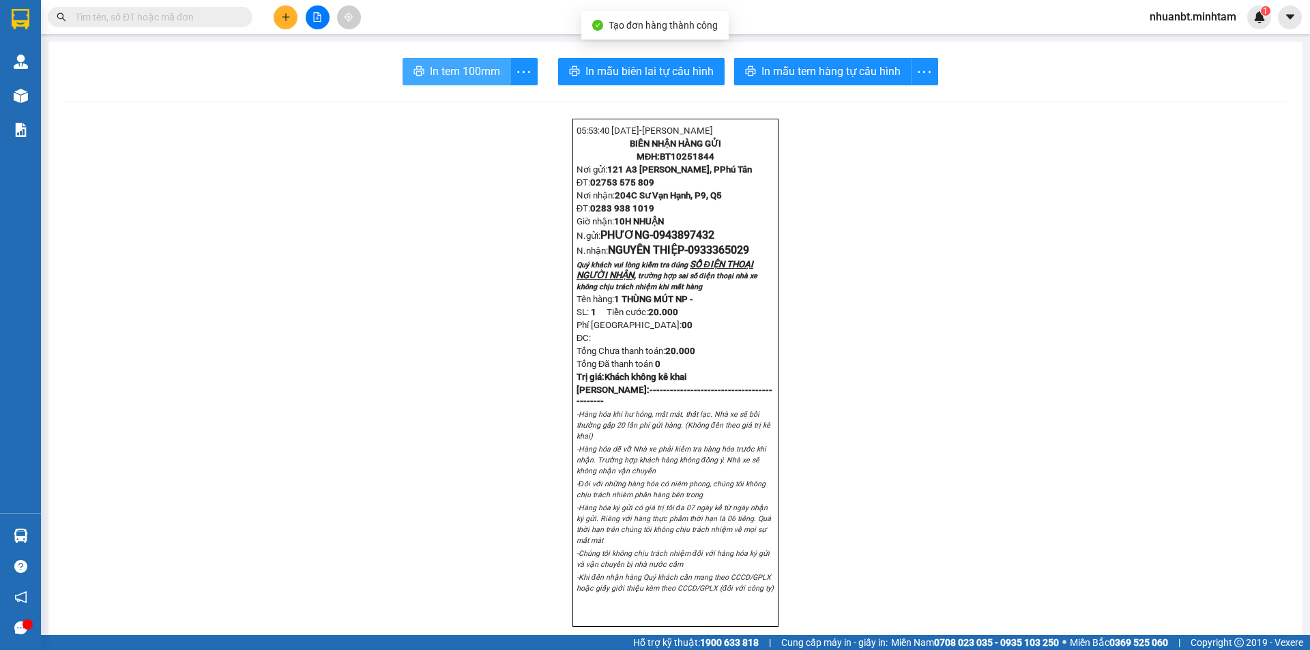
click at [435, 74] on span "In tem 100mm" at bounding box center [465, 71] width 70 height 17
